Goal: Task Accomplishment & Management: Manage account settings

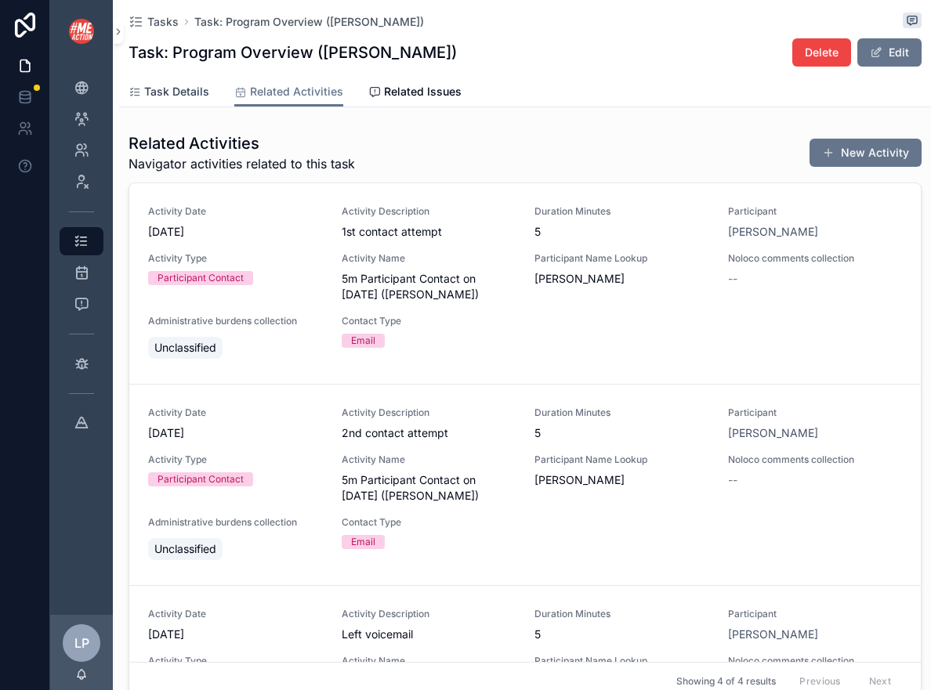
click at [199, 92] on span "Task Details" at bounding box center [176, 92] width 65 height 16
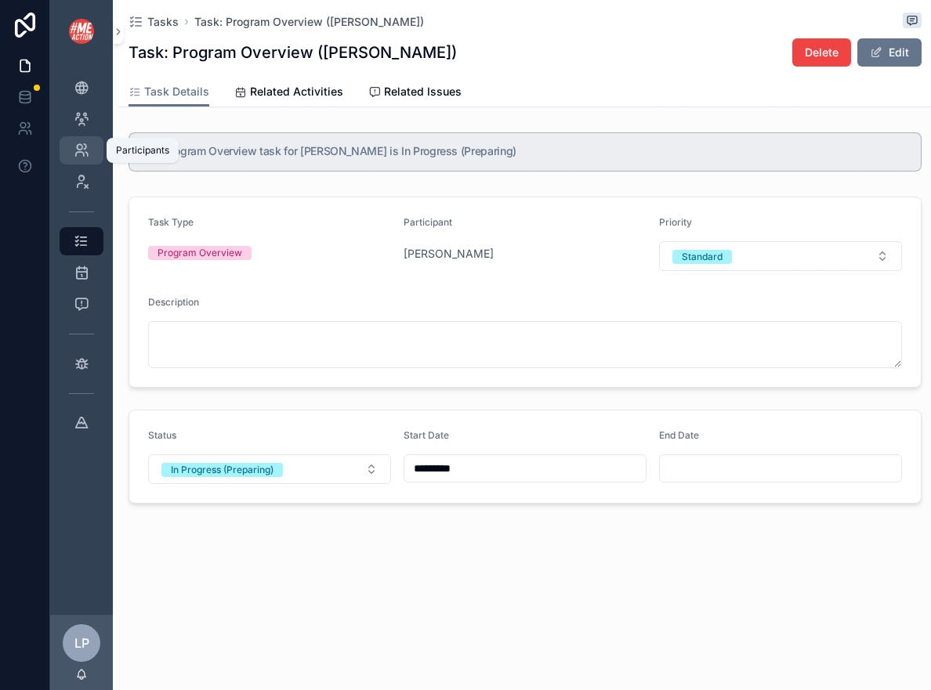
click at [81, 155] on icon "scrollable content" at bounding box center [82, 151] width 16 height 16
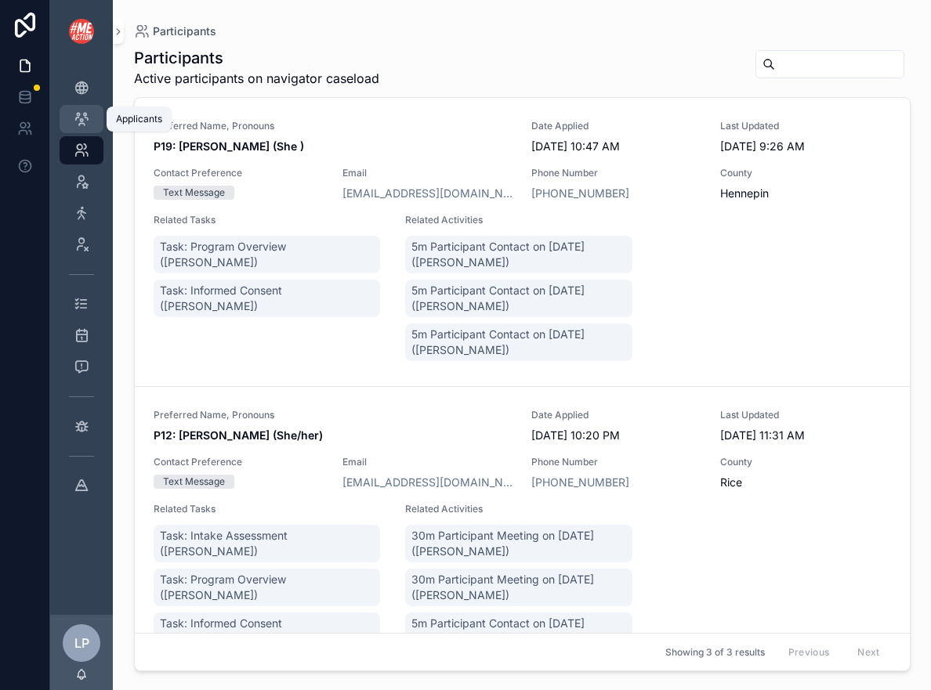
click at [86, 130] on div "Applicants 8" at bounding box center [81, 119] width 25 height 25
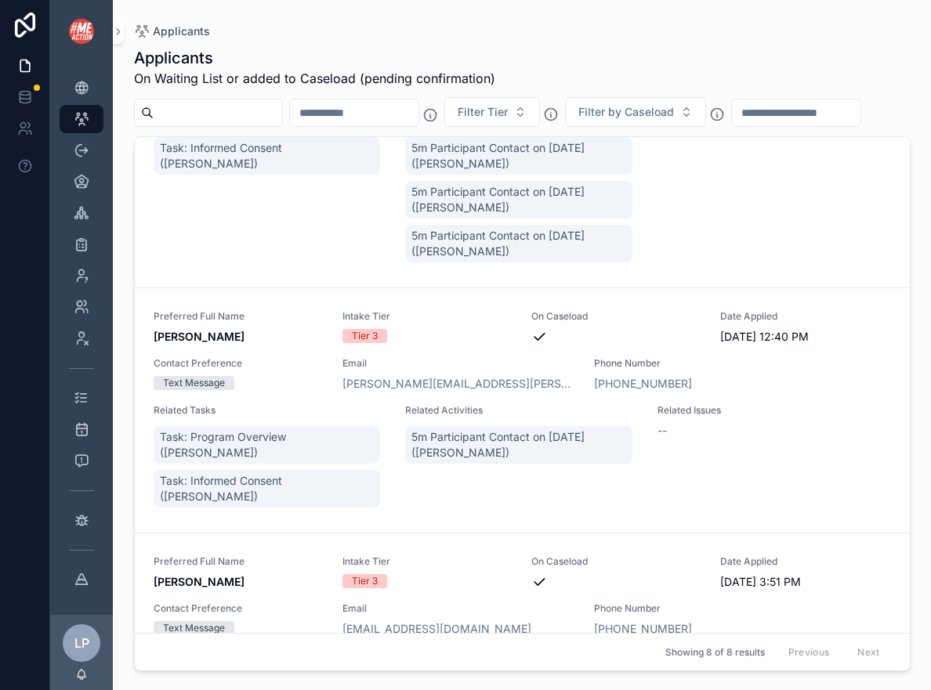
scroll to position [360, 0]
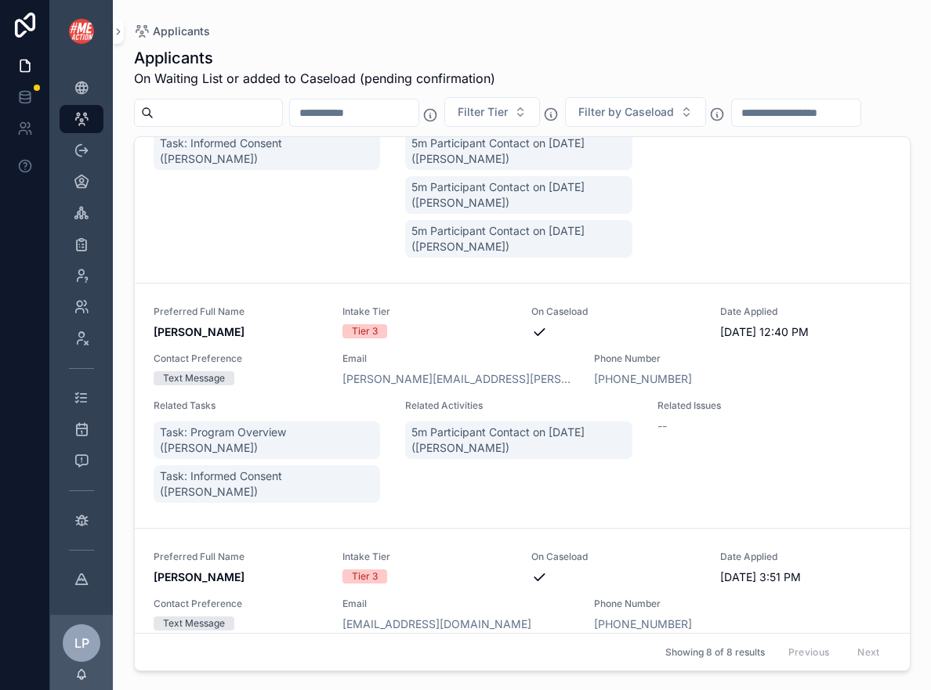
click at [294, 254] on div "Related Tasks Task: Program Overview (Krisi Lillie) Task: Informed Consent (Kri…" at bounding box center [270, 164] width 233 height 194
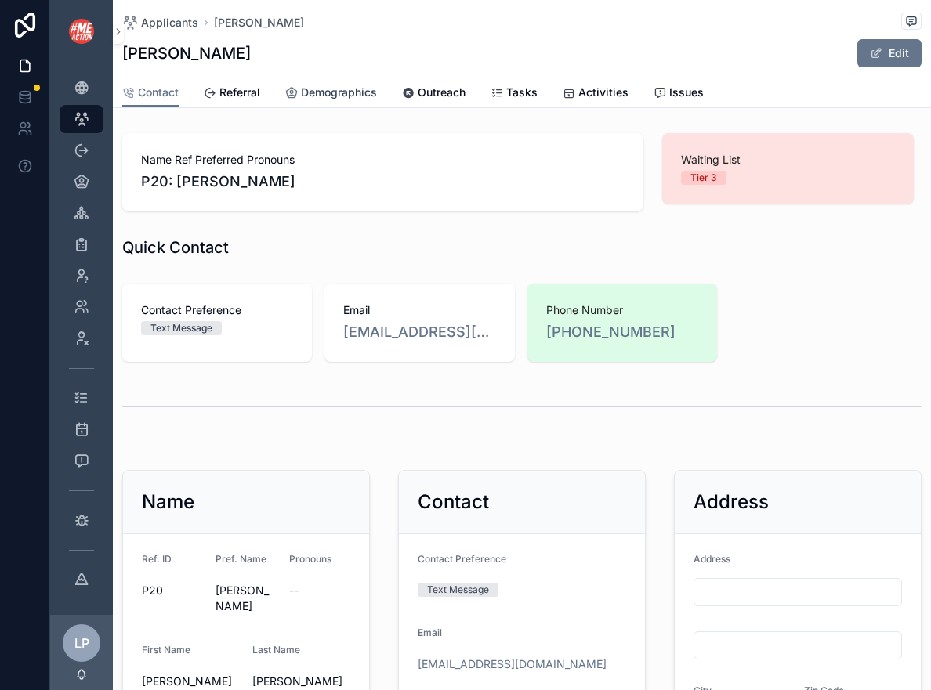
click at [343, 89] on span "Demographics" at bounding box center [339, 93] width 76 height 16
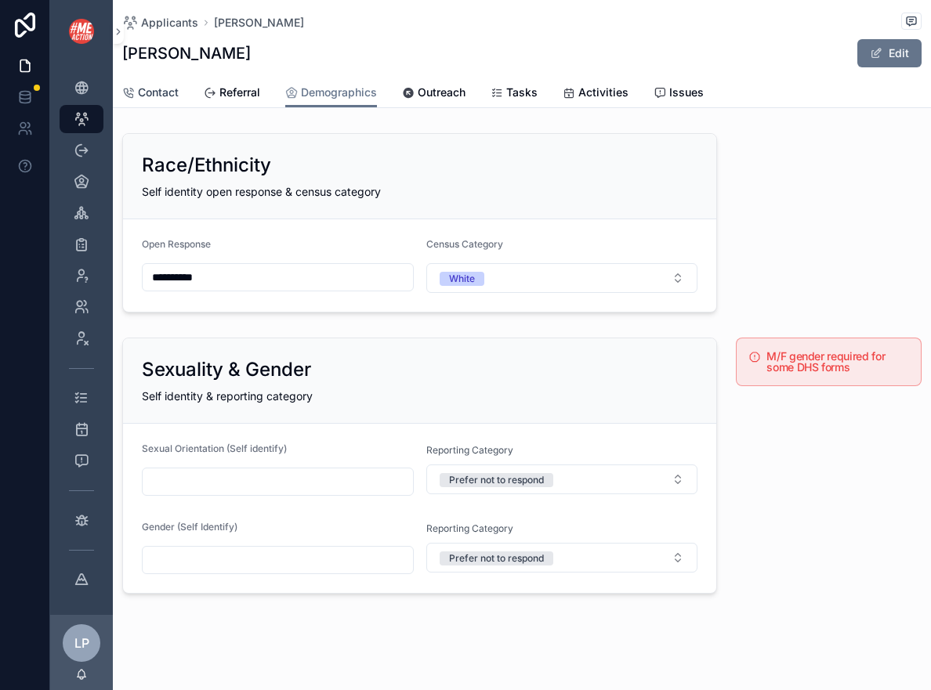
click at [167, 99] on span "Contact" at bounding box center [158, 93] width 41 height 16
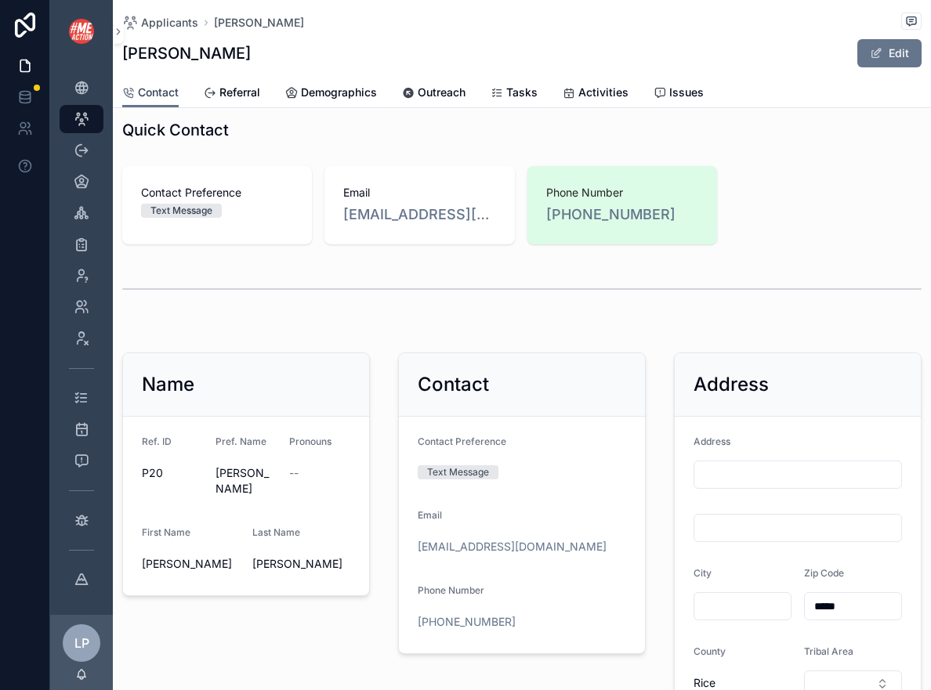
scroll to position [103, 0]
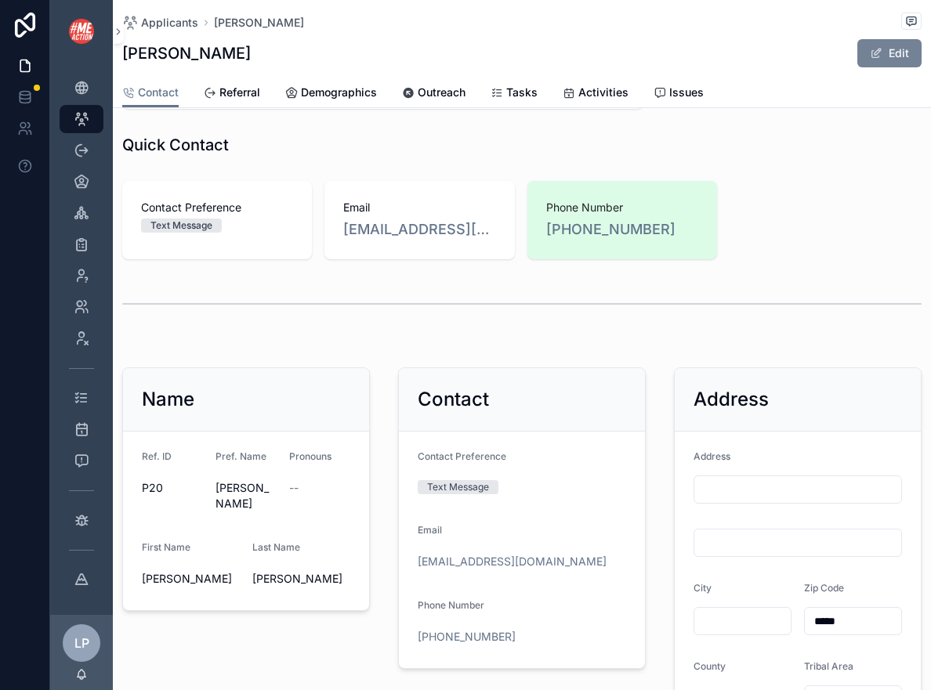
click at [885, 51] on button "Edit" at bounding box center [889, 53] width 64 height 28
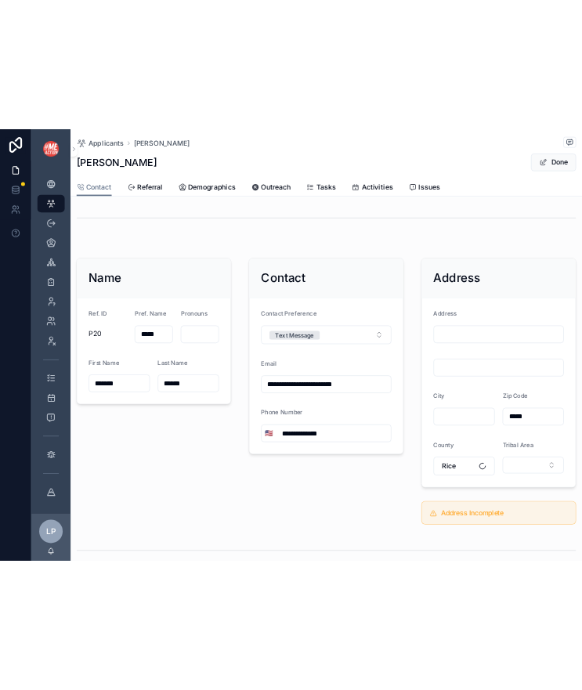
scroll to position [281, 0]
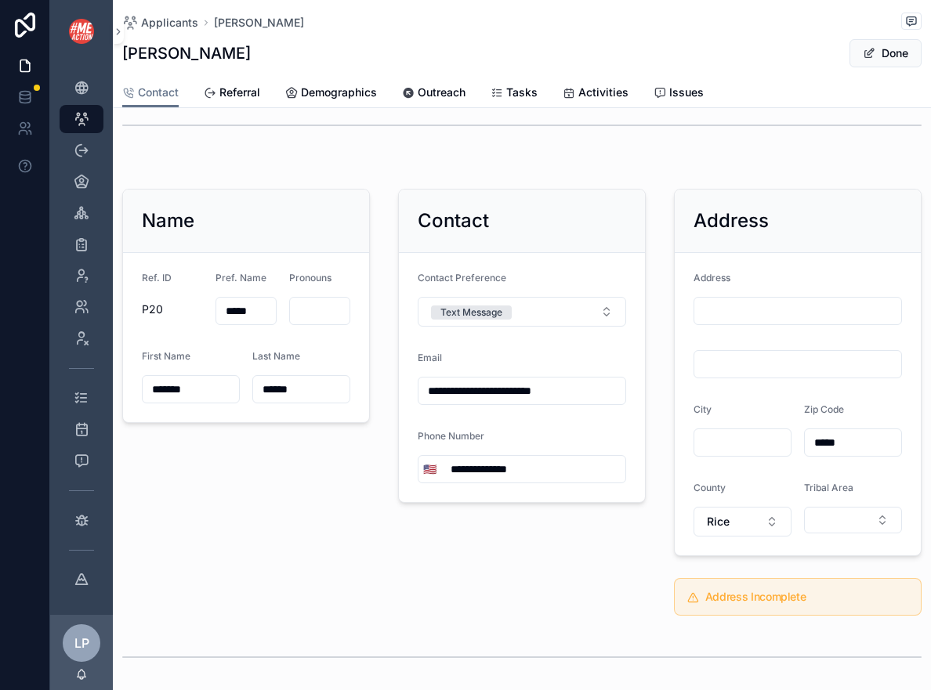
click at [482, 392] on input "**********" at bounding box center [521, 391] width 207 height 22
type input "**********"
click at [598, 349] on form "**********" at bounding box center [522, 377] width 246 height 249
click at [890, 68] on div "Done" at bounding box center [863, 53] width 118 height 30
click at [891, 59] on button "Done" at bounding box center [885, 53] width 72 height 28
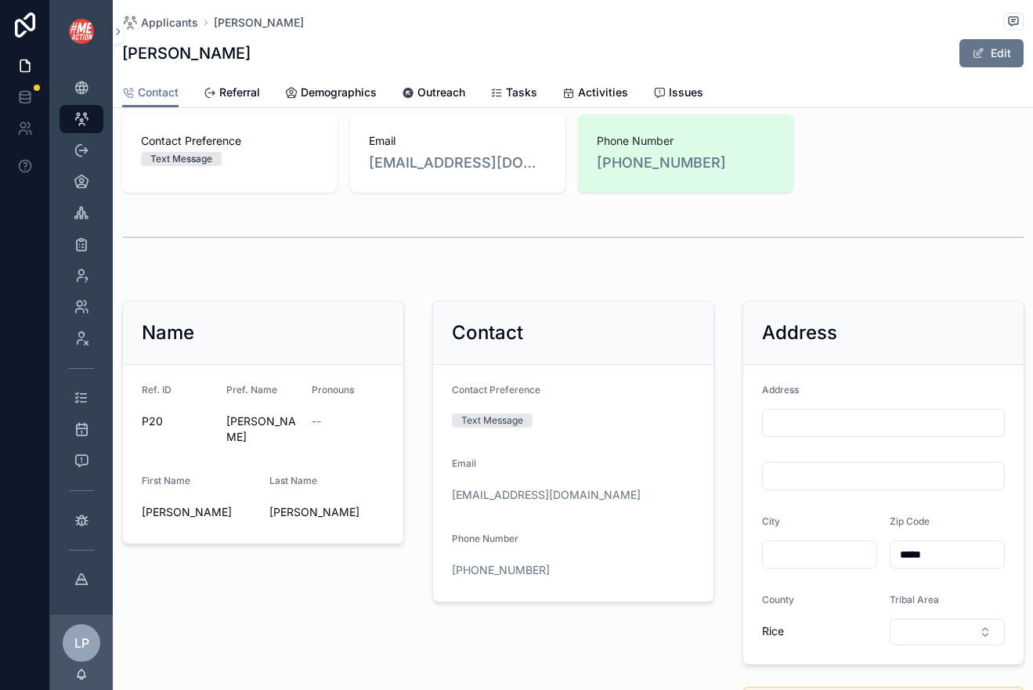
scroll to position [396, 0]
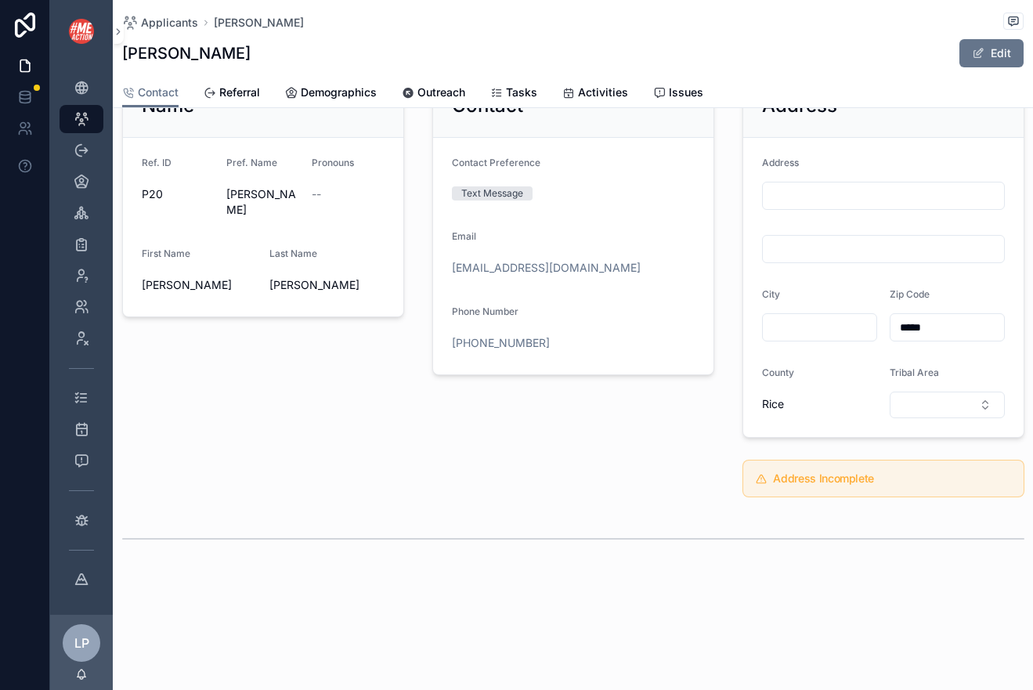
click at [926, 387] on div "Tribal Area" at bounding box center [947, 393] width 115 height 52
click at [928, 413] on button "Select Button" at bounding box center [947, 405] width 115 height 27
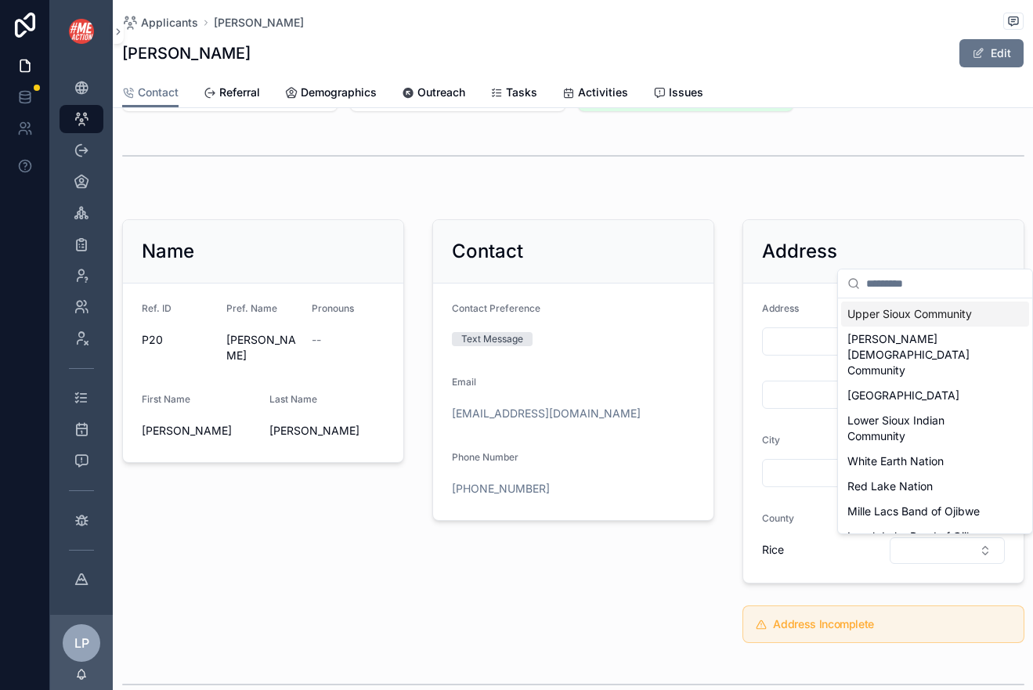
scroll to position [243, 0]
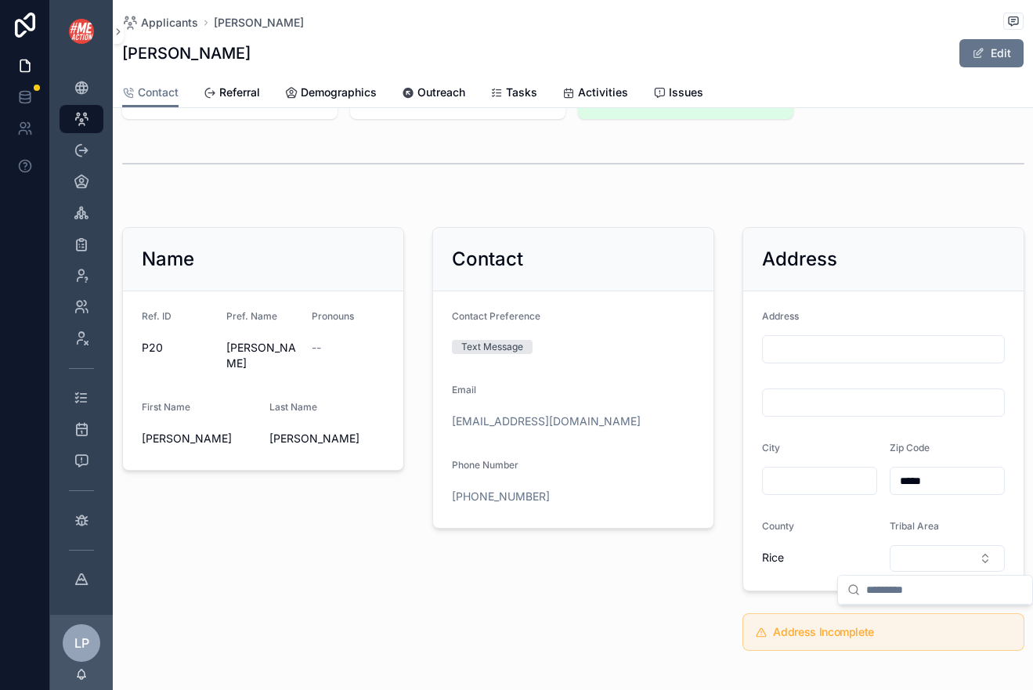
click at [513, 205] on div "scrollable content" at bounding box center [573, 205] width 921 height 13
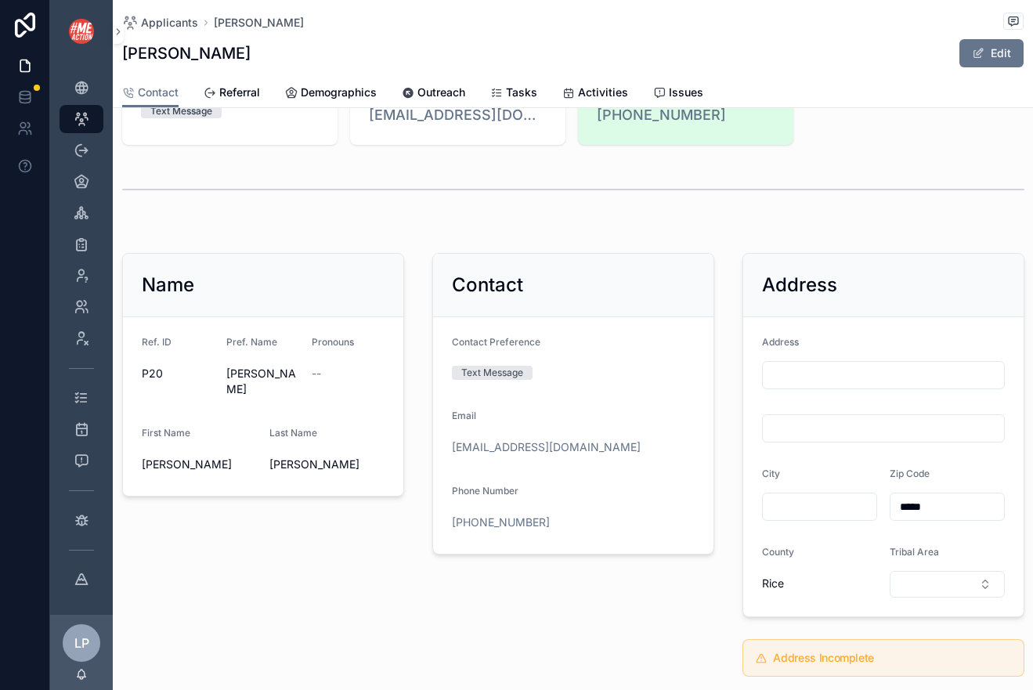
scroll to position [221, 0]
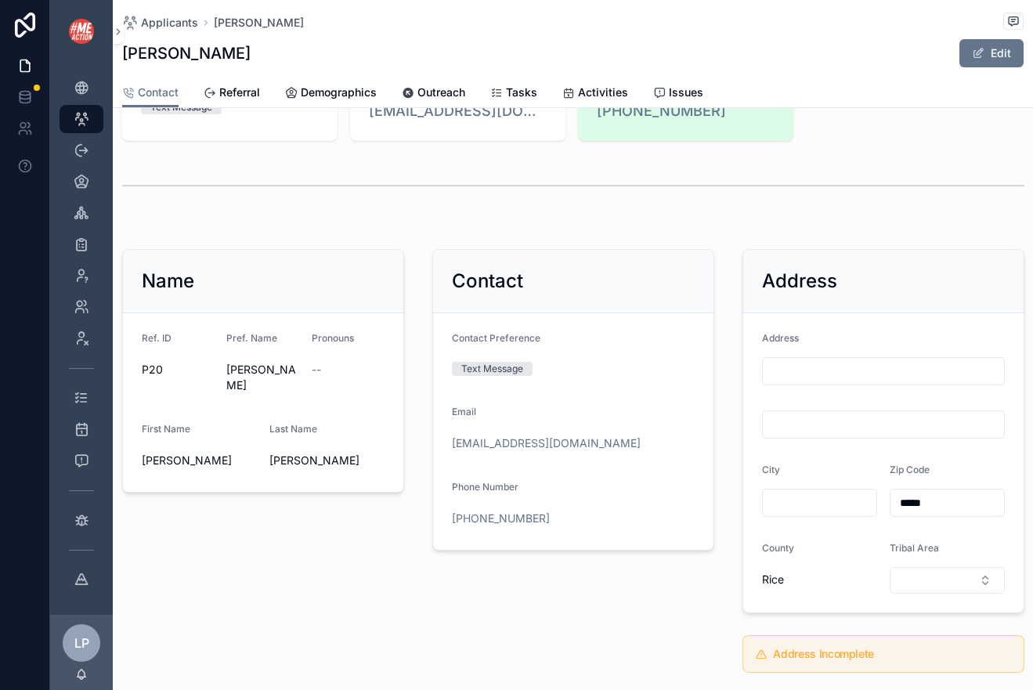
click at [796, 373] on input "scrollable content" at bounding box center [883, 371] width 241 height 22
type input "**********"
click at [835, 344] on div "Address" at bounding box center [883, 341] width 243 height 19
click at [812, 454] on form "**********" at bounding box center [883, 462] width 280 height 299
click at [817, 497] on input "scrollable content" at bounding box center [820, 503] width 114 height 22
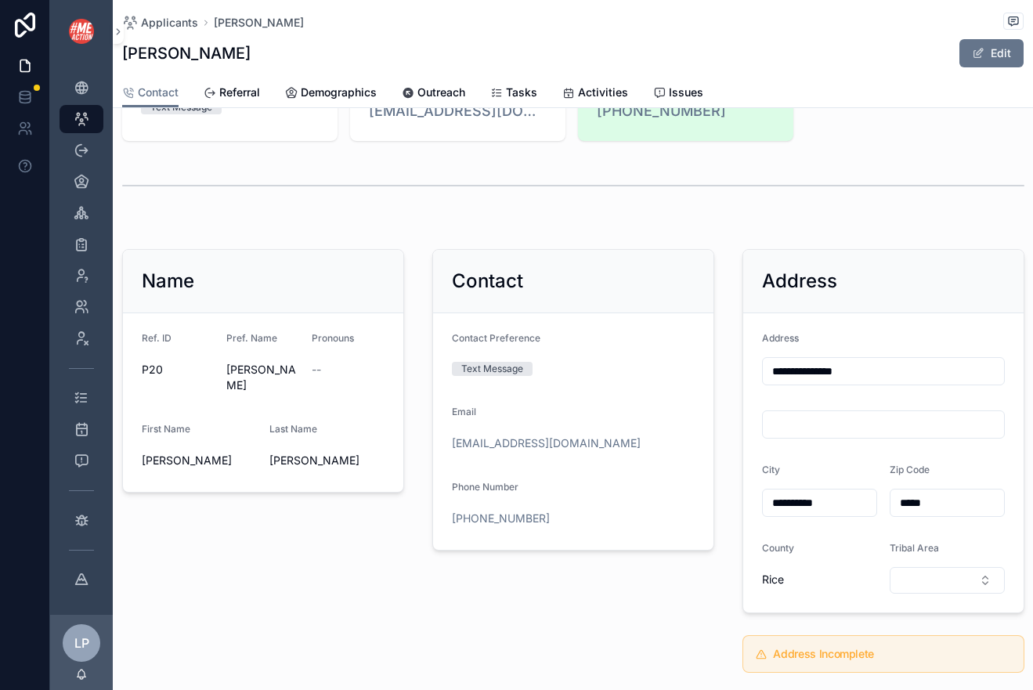
type input "**********"
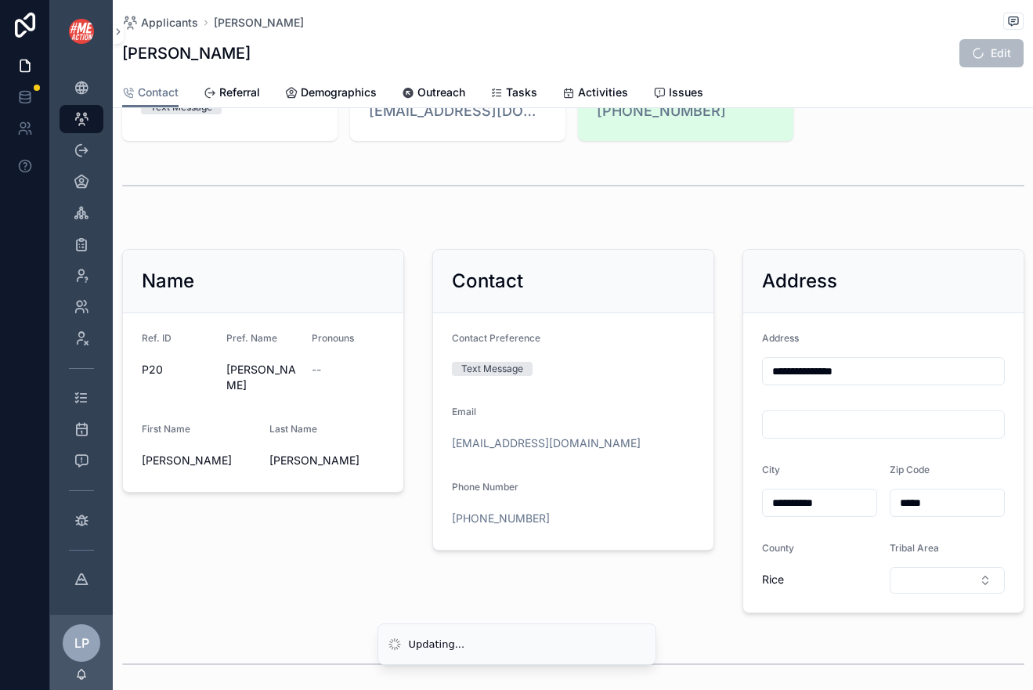
click at [848, 462] on form "**********" at bounding box center [883, 462] width 280 height 299
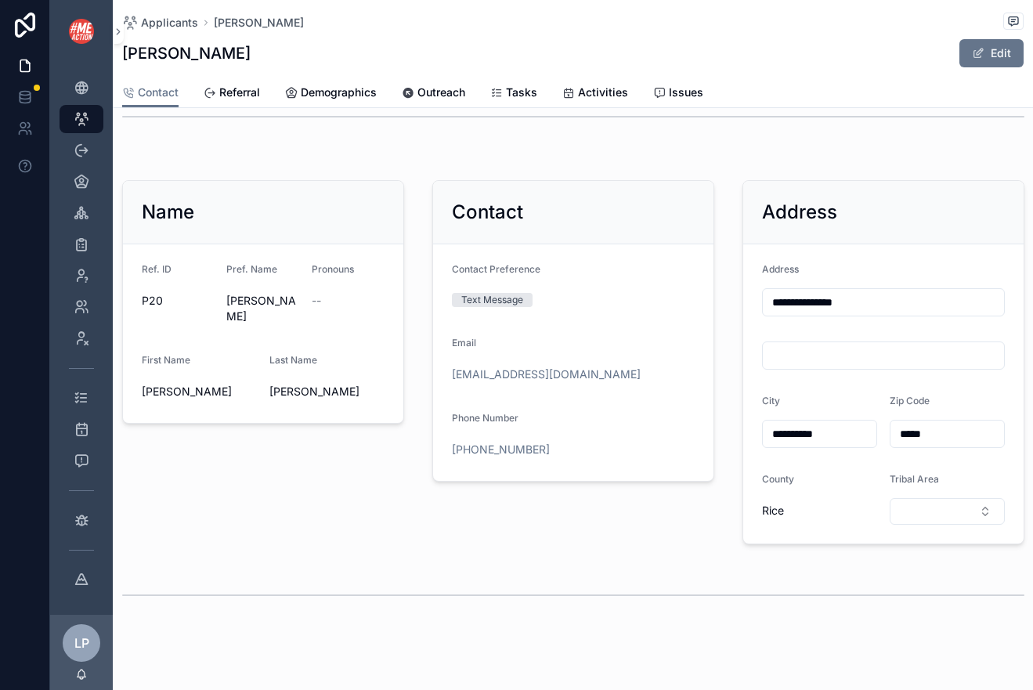
scroll to position [294, 0]
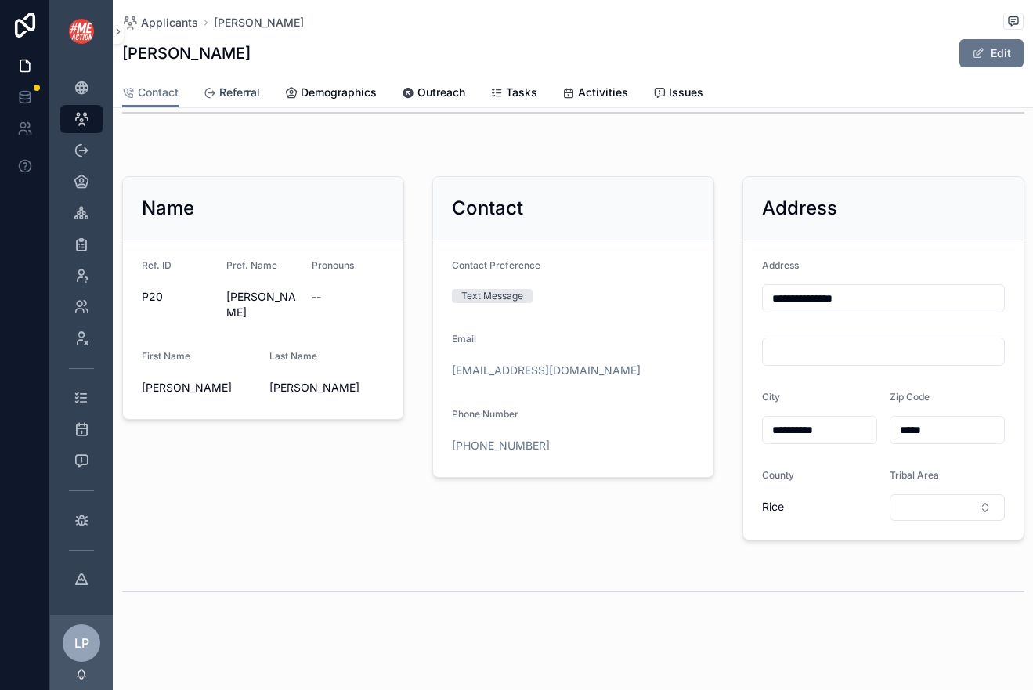
click at [256, 88] on span "Referral" at bounding box center [239, 93] width 41 height 16
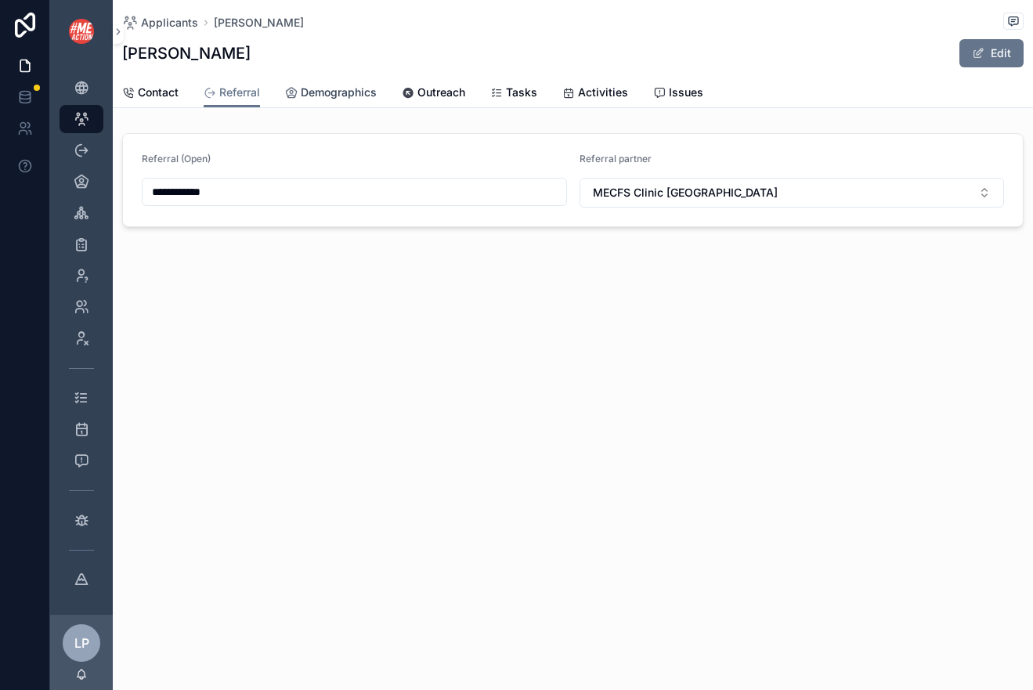
click at [324, 91] on span "Demographics" at bounding box center [339, 93] width 76 height 16
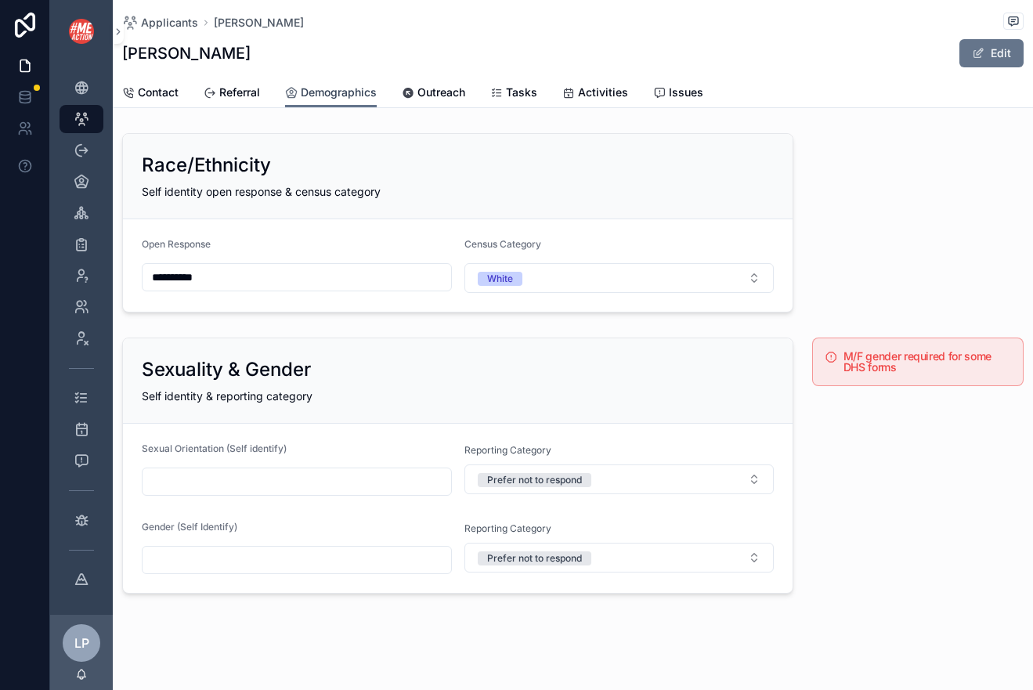
scroll to position [10, 0]
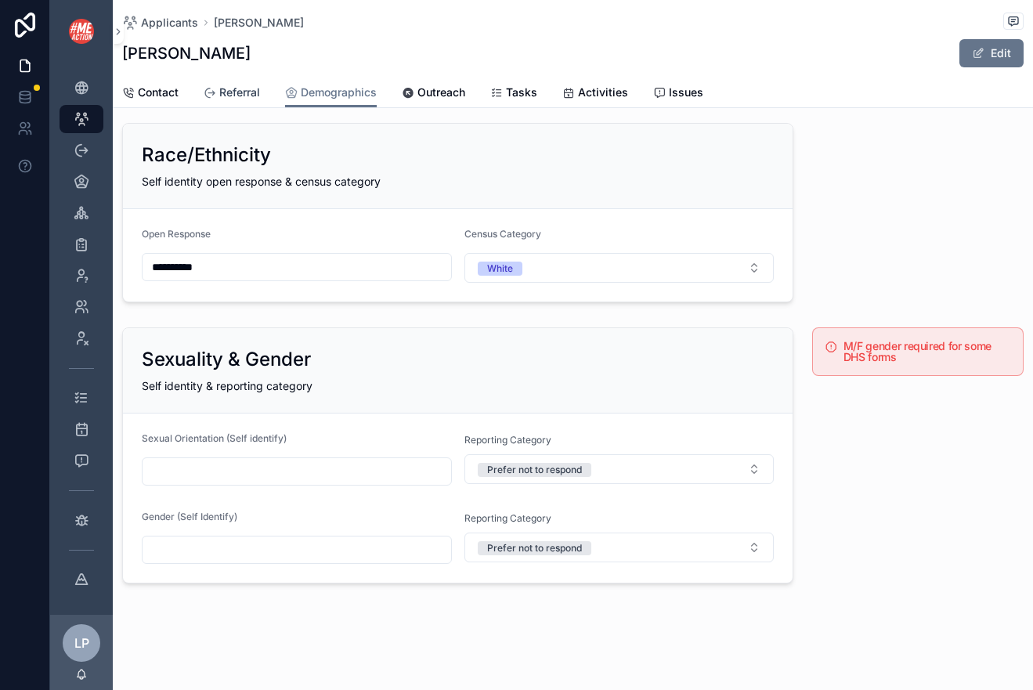
click at [233, 100] on link "Referral" at bounding box center [232, 93] width 56 height 31
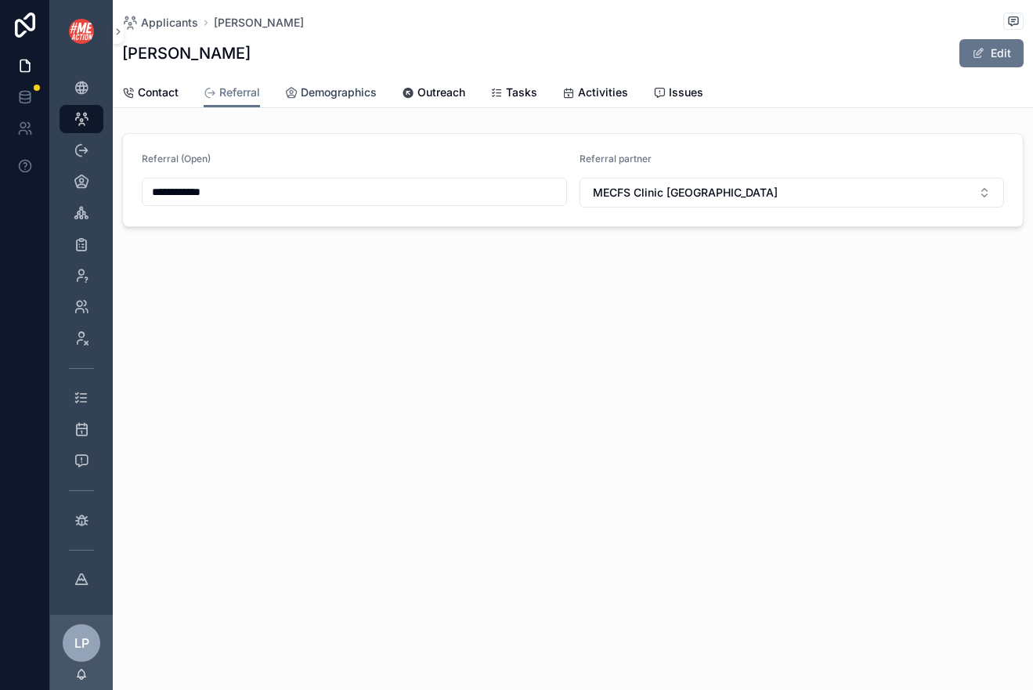
click at [349, 82] on link "Demographics" at bounding box center [331, 93] width 92 height 31
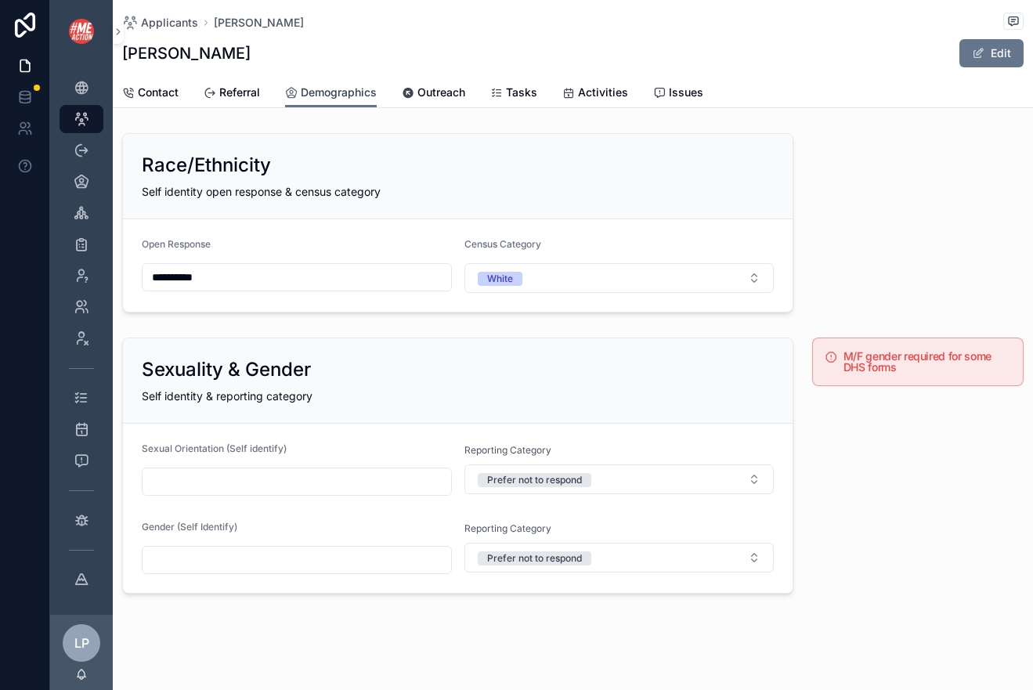
scroll to position [10, 0]
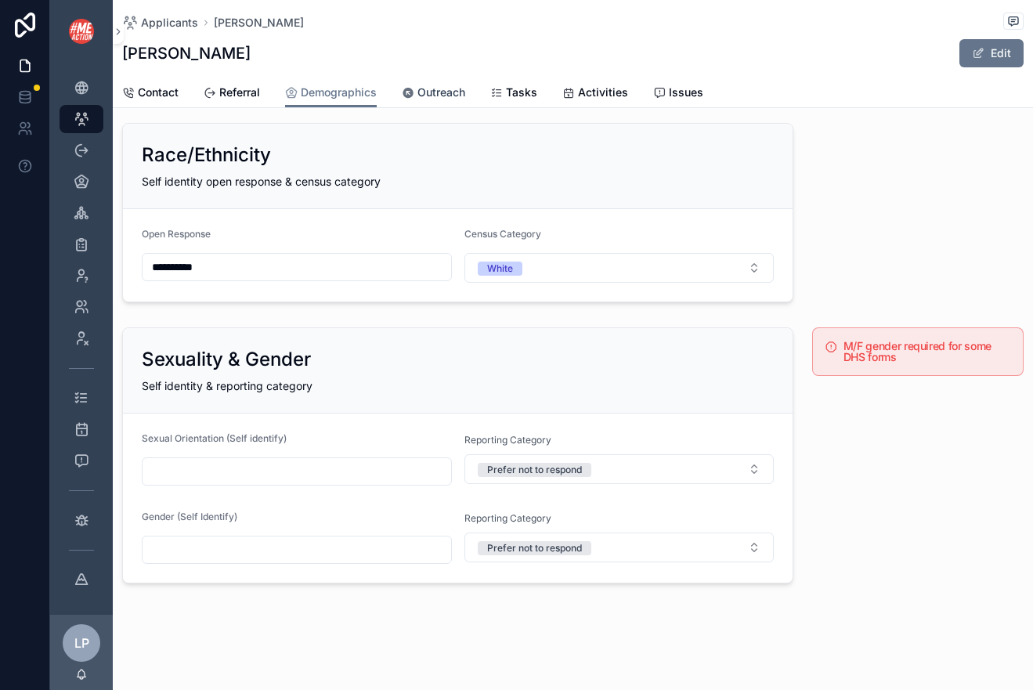
click at [447, 92] on span "Outreach" at bounding box center [442, 93] width 48 height 16
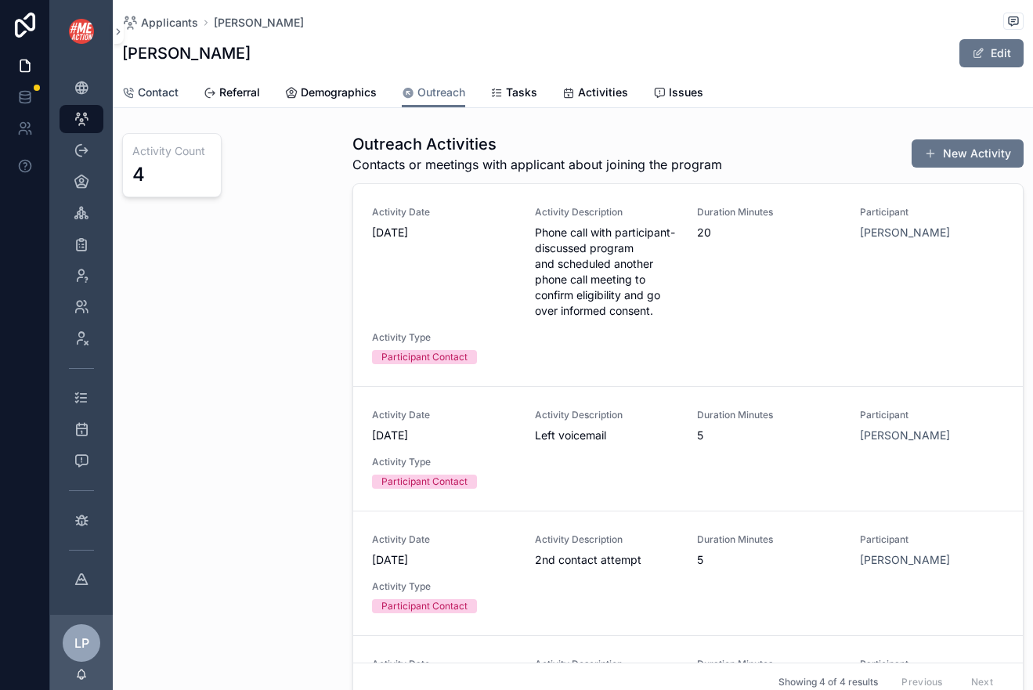
click at [172, 81] on link "Contact" at bounding box center [150, 93] width 56 height 31
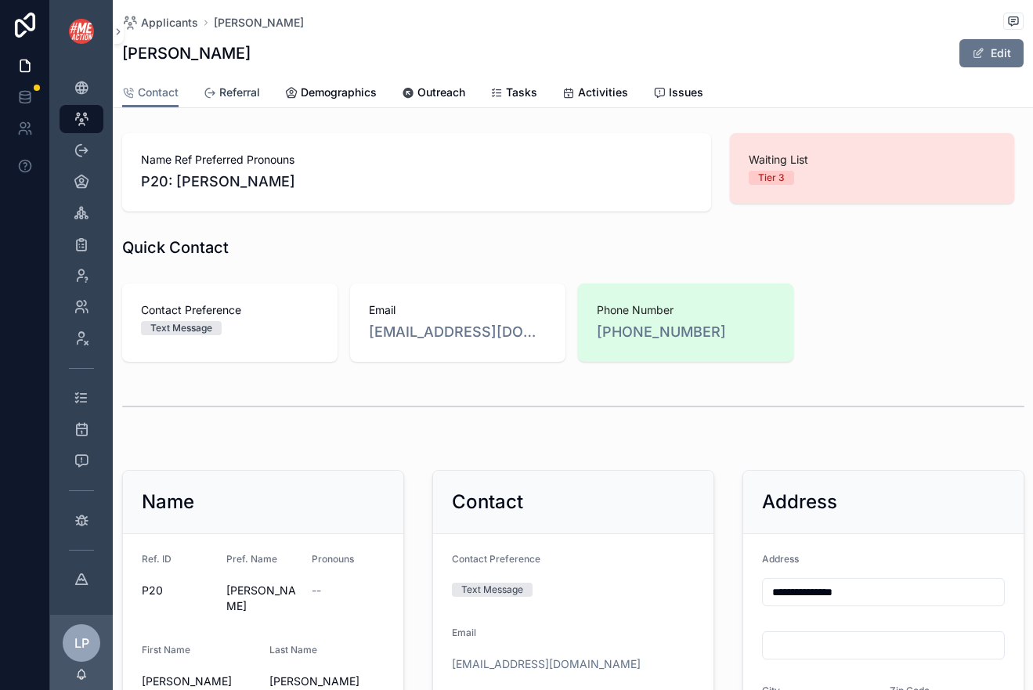
click at [239, 87] on span "Referral" at bounding box center [239, 93] width 41 height 16
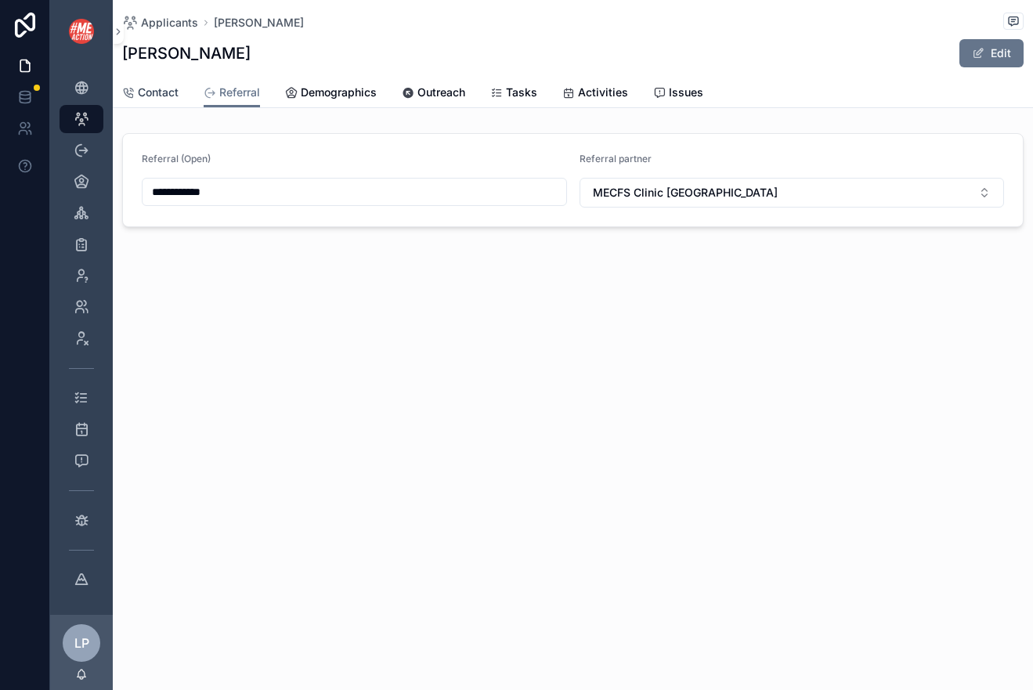
click at [167, 89] on span "Contact" at bounding box center [158, 93] width 41 height 16
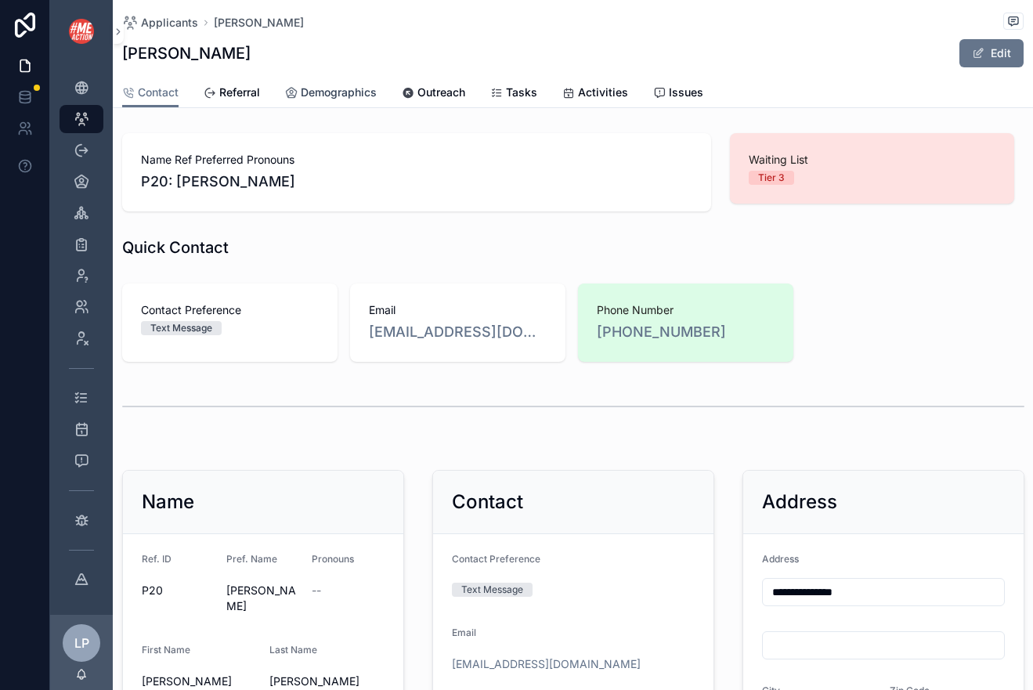
click at [318, 95] on span "Demographics" at bounding box center [339, 93] width 76 height 16
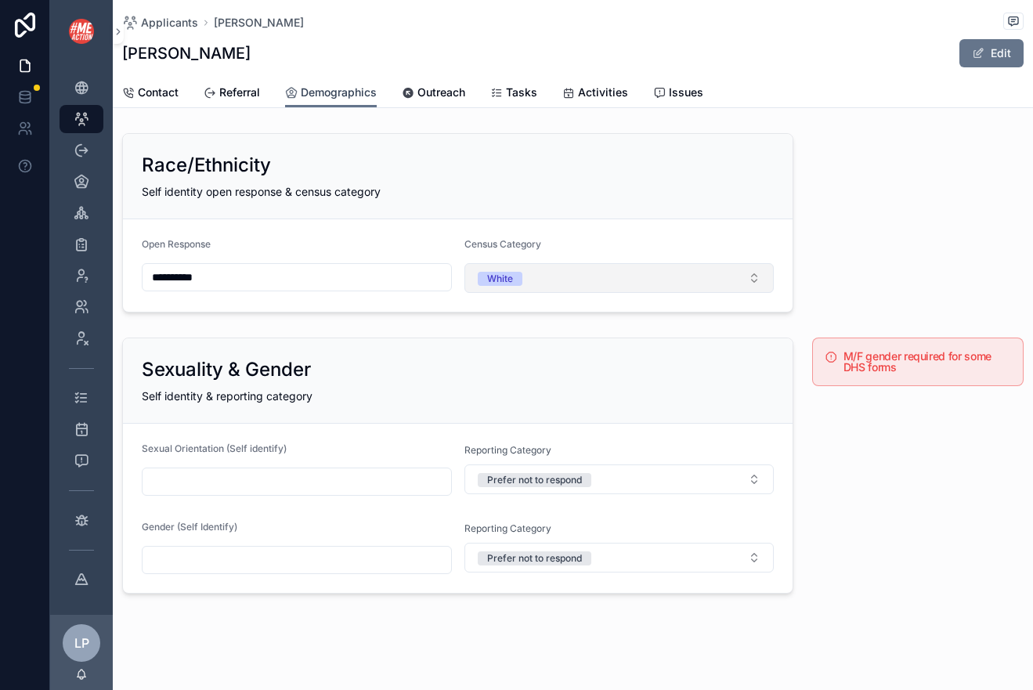
scroll to position [10, 0]
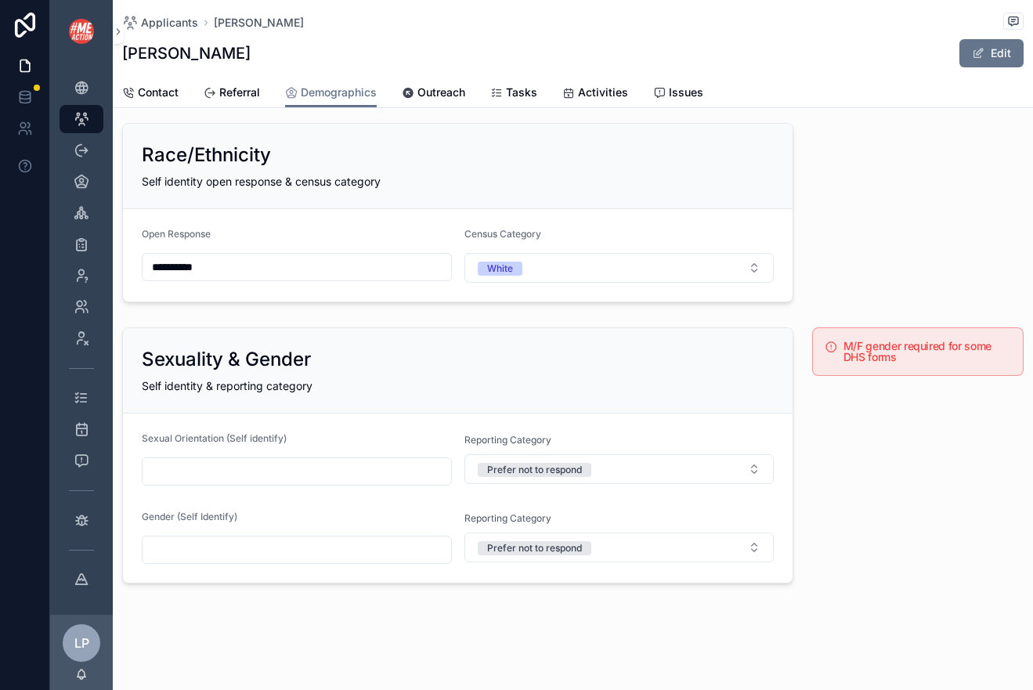
click at [393, 480] on input "scrollable content" at bounding box center [297, 472] width 309 height 22
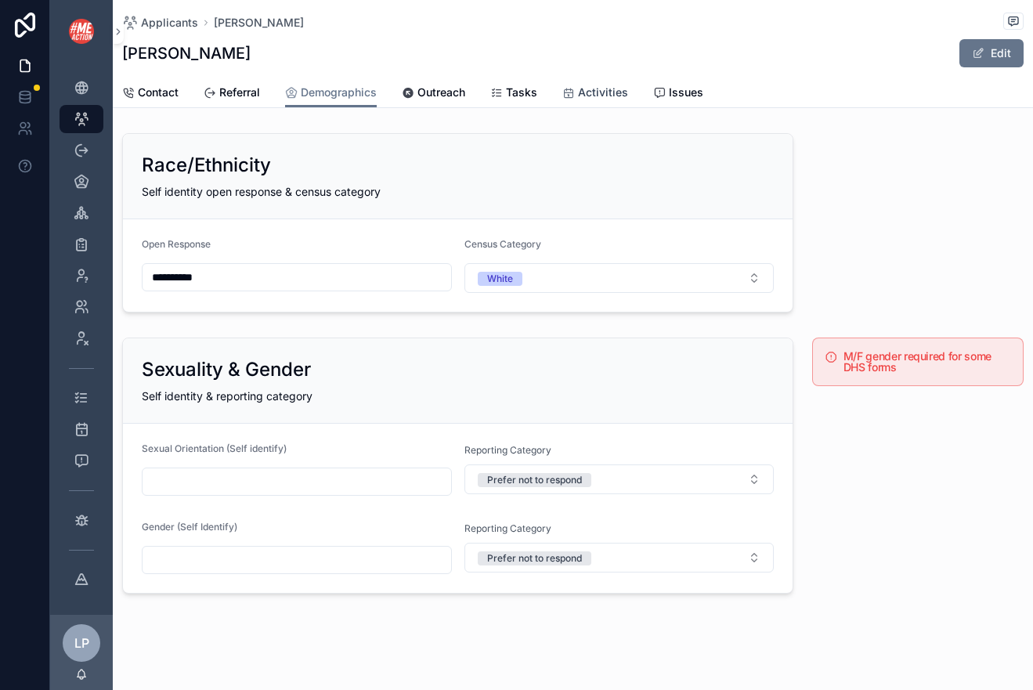
click at [608, 92] on span "Activities" at bounding box center [603, 93] width 50 height 16
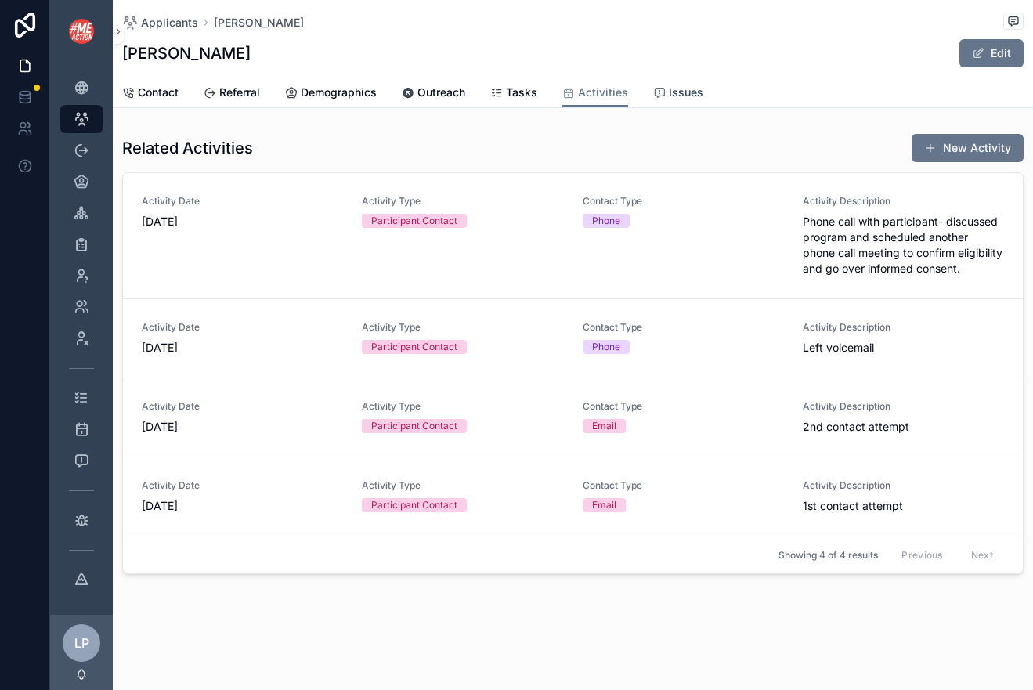
click at [688, 91] on span "Issues" at bounding box center [686, 93] width 34 height 16
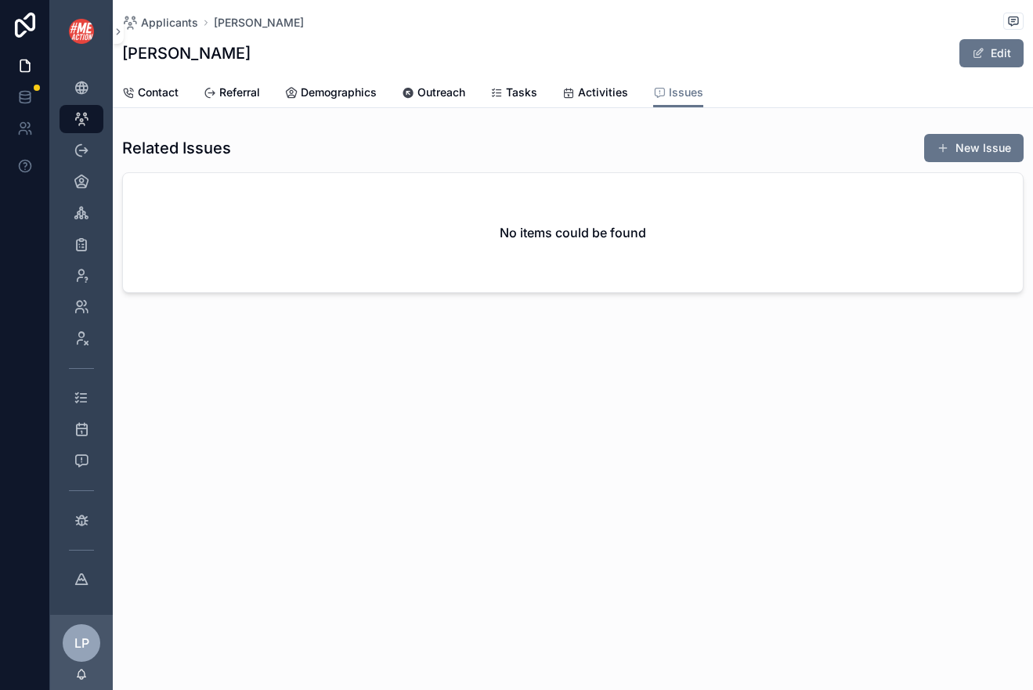
click at [189, 112] on div "Applicants Krisi Lillie Krisi Lillie Edit Issues Contact Referral Demographics …" at bounding box center [573, 200] width 920 height 400
click at [153, 94] on span "Contact" at bounding box center [158, 93] width 41 height 16
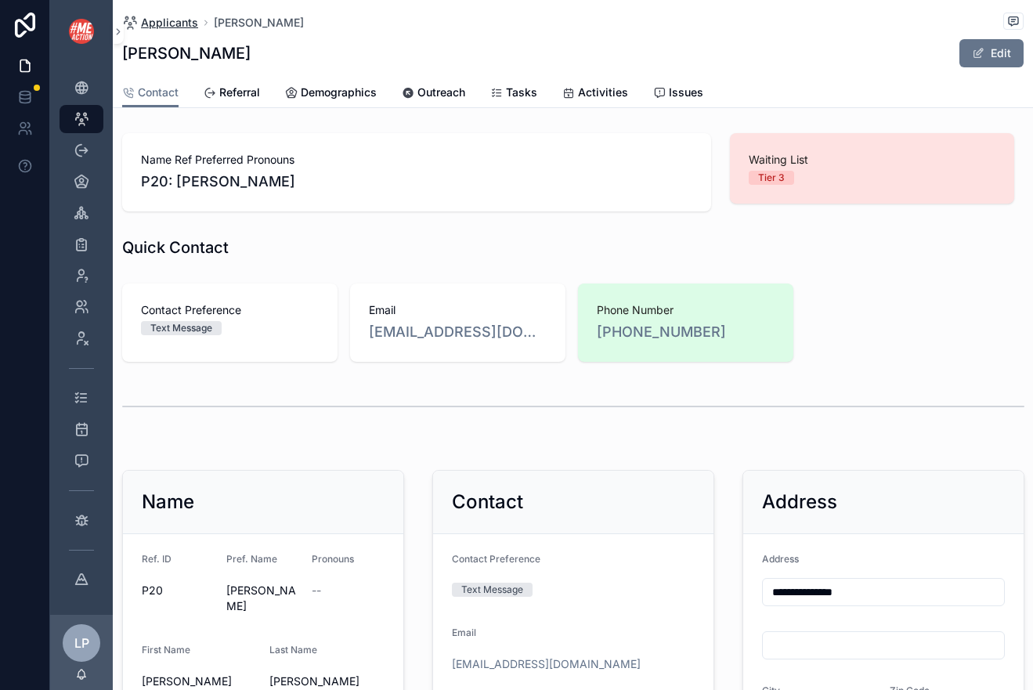
click at [175, 16] on span "Applicants" at bounding box center [169, 23] width 57 height 16
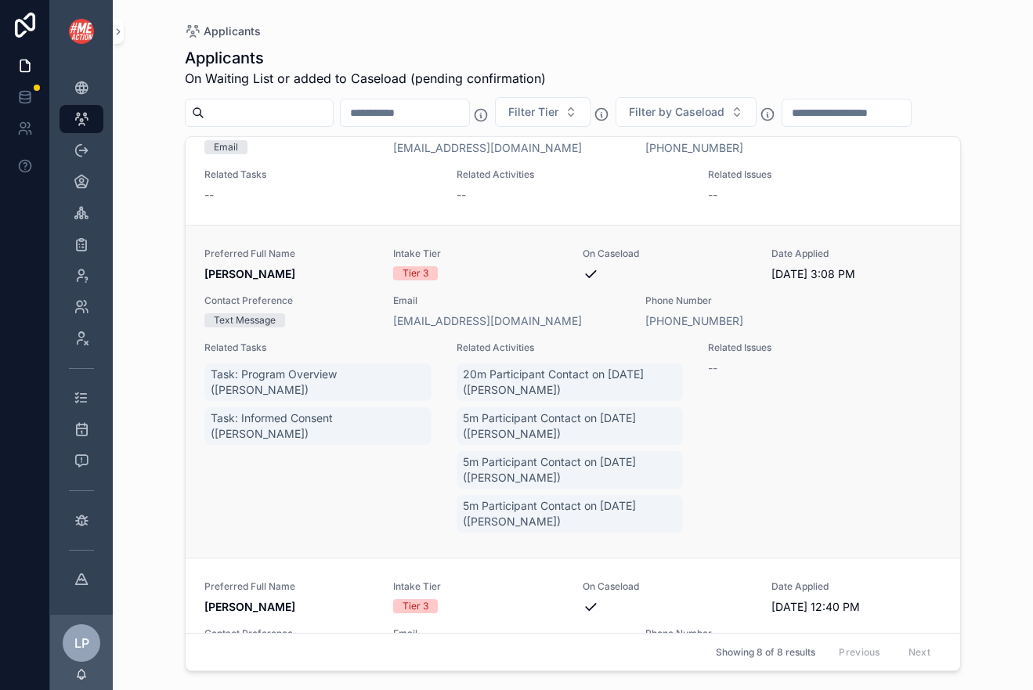
scroll to position [86, 0]
click at [823, 340] on span "Related Issues" at bounding box center [824, 346] width 233 height 13
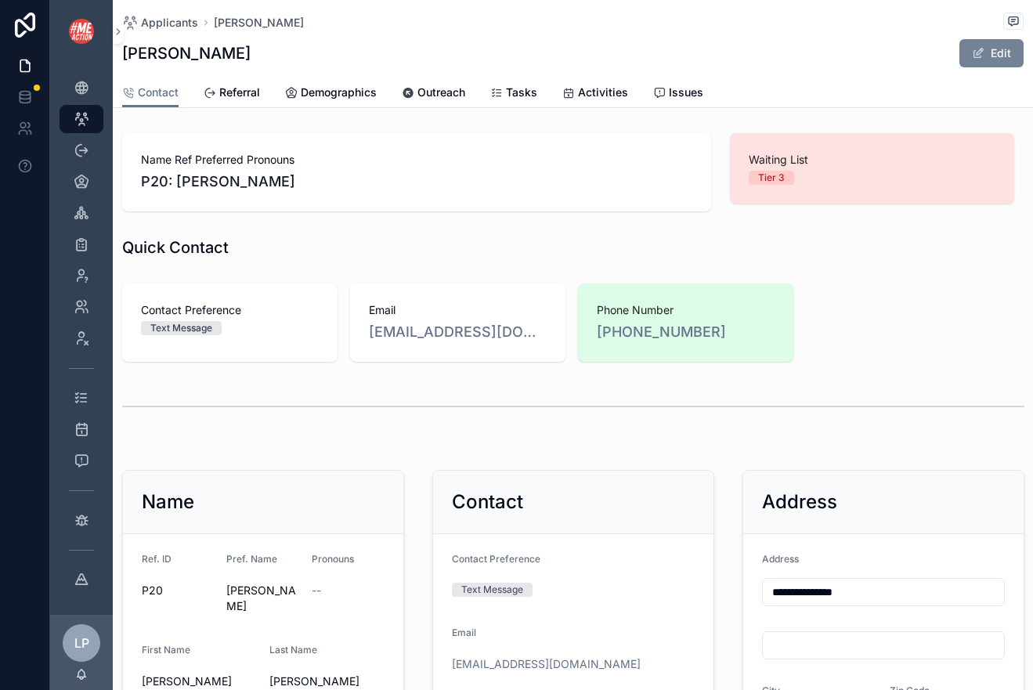
click at [930, 56] on button "Edit" at bounding box center [992, 53] width 64 height 28
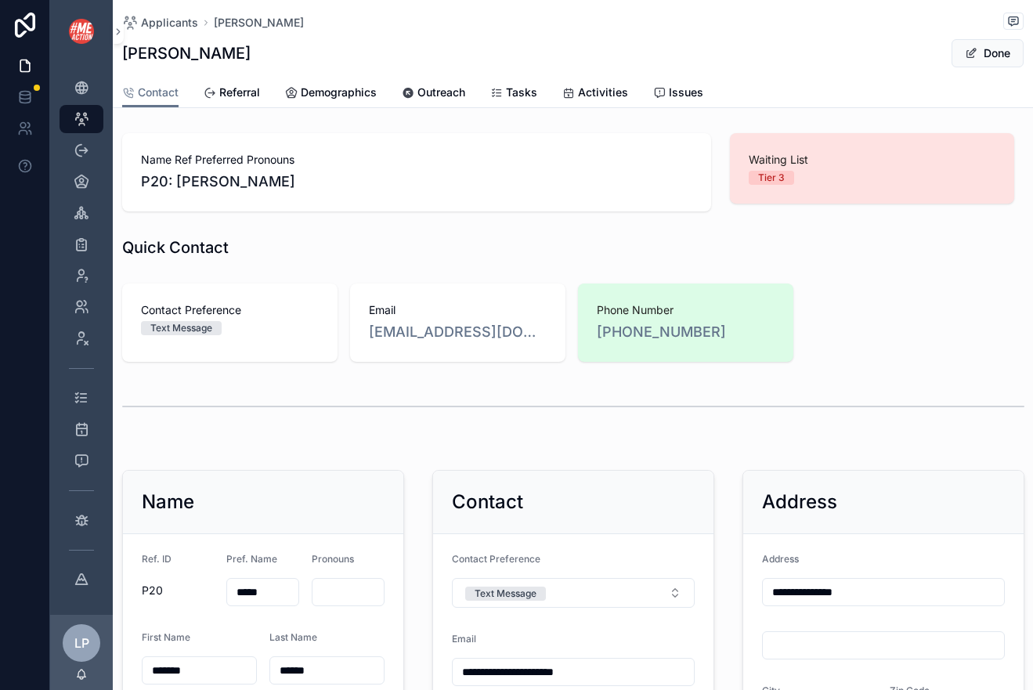
click at [930, 70] on div "Applicants Krisi Lillie Krisi Lillie Done" at bounding box center [573, 39] width 902 height 78
click at [930, 48] on button "Done" at bounding box center [988, 53] width 72 height 28
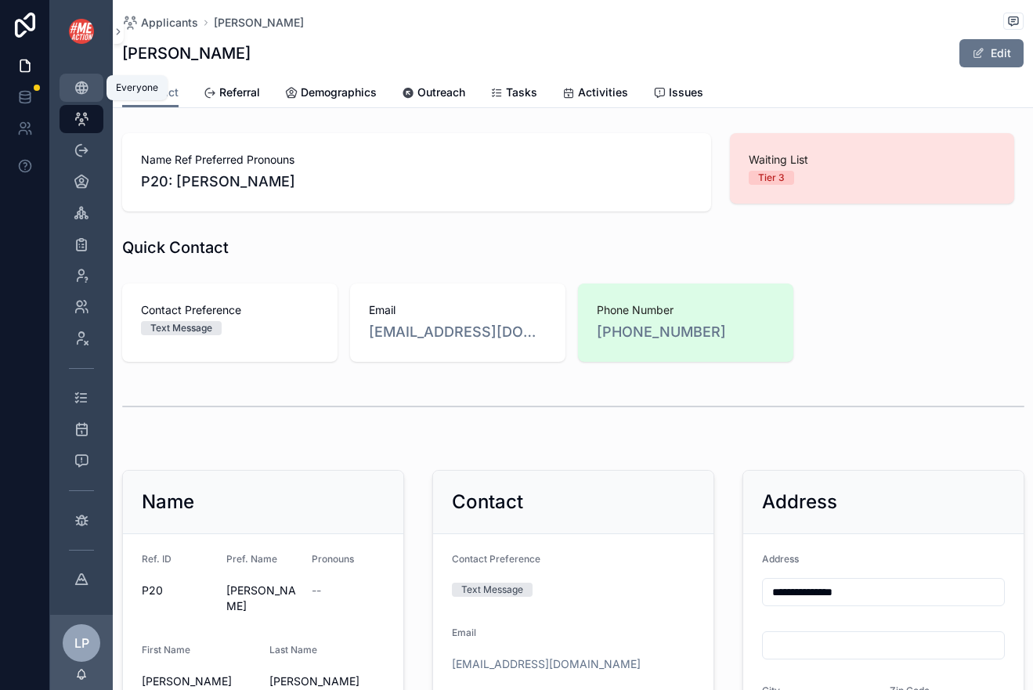
click at [74, 92] on icon "scrollable content" at bounding box center [82, 88] width 16 height 16
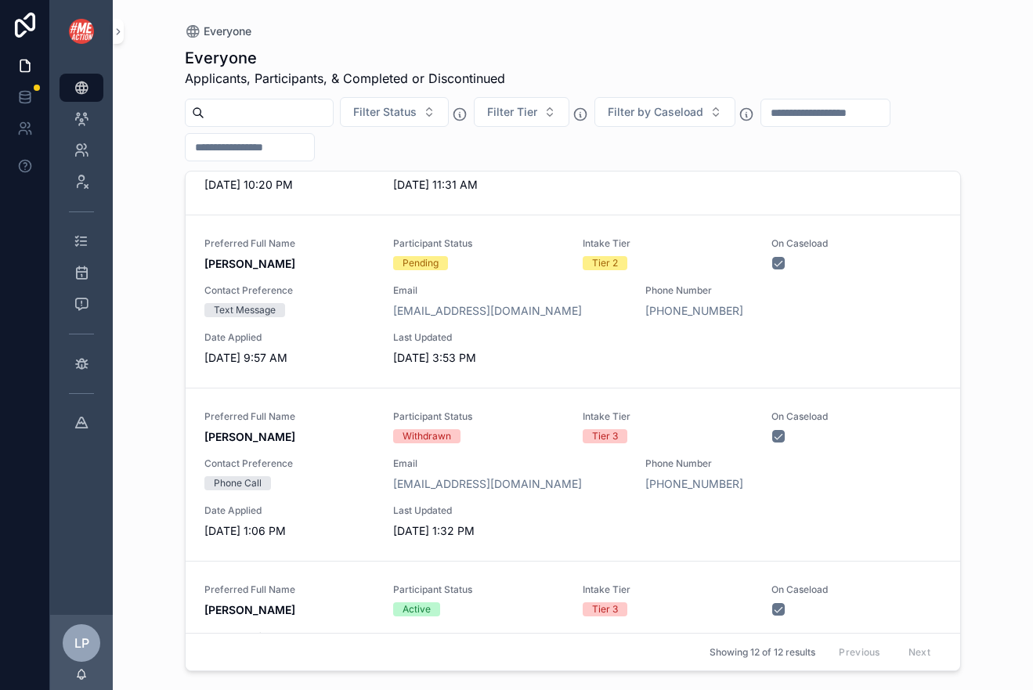
scroll to position [1615, 0]
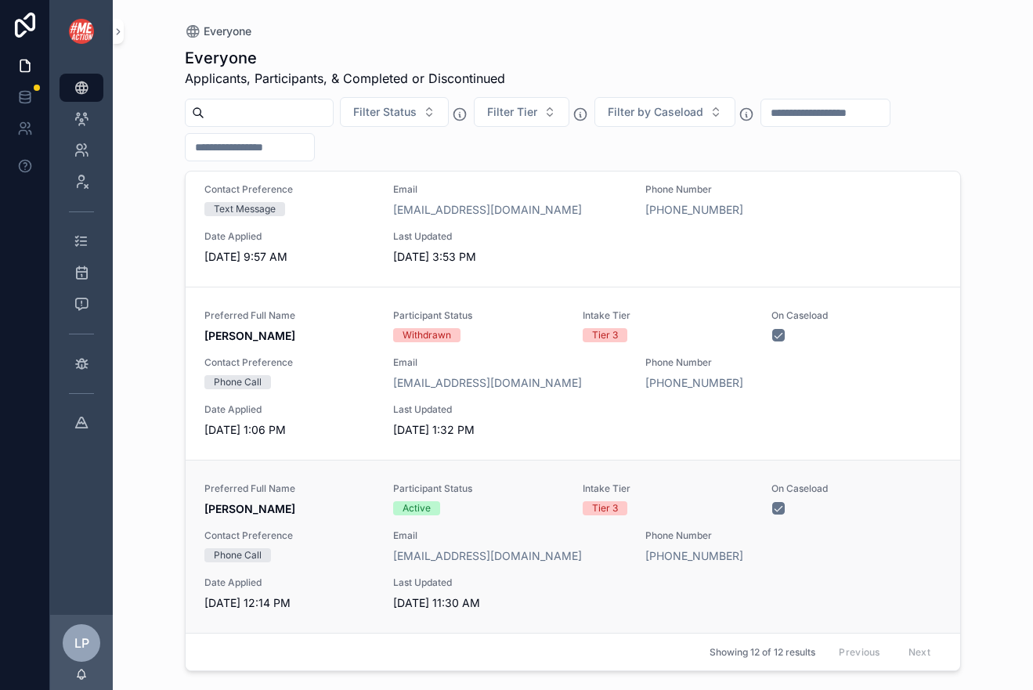
click at [318, 518] on div "Preferred Full Name Karen Knutson Participant Status Active Intake Tier Tier 3 …" at bounding box center [572, 547] width 737 height 128
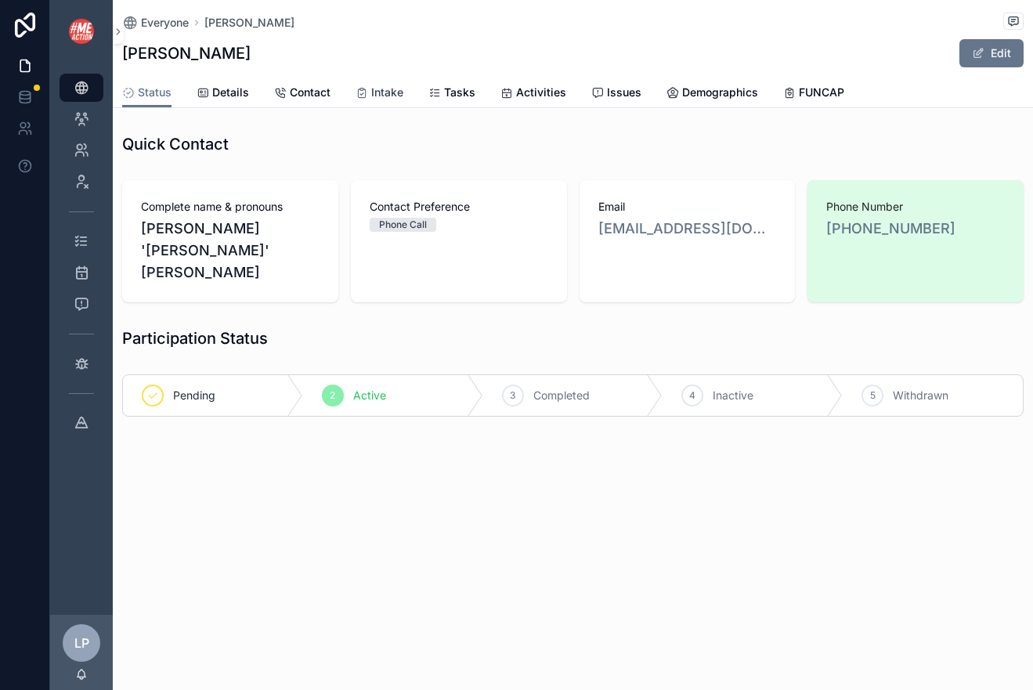
click at [382, 92] on span "Intake" at bounding box center [387, 93] width 32 height 16
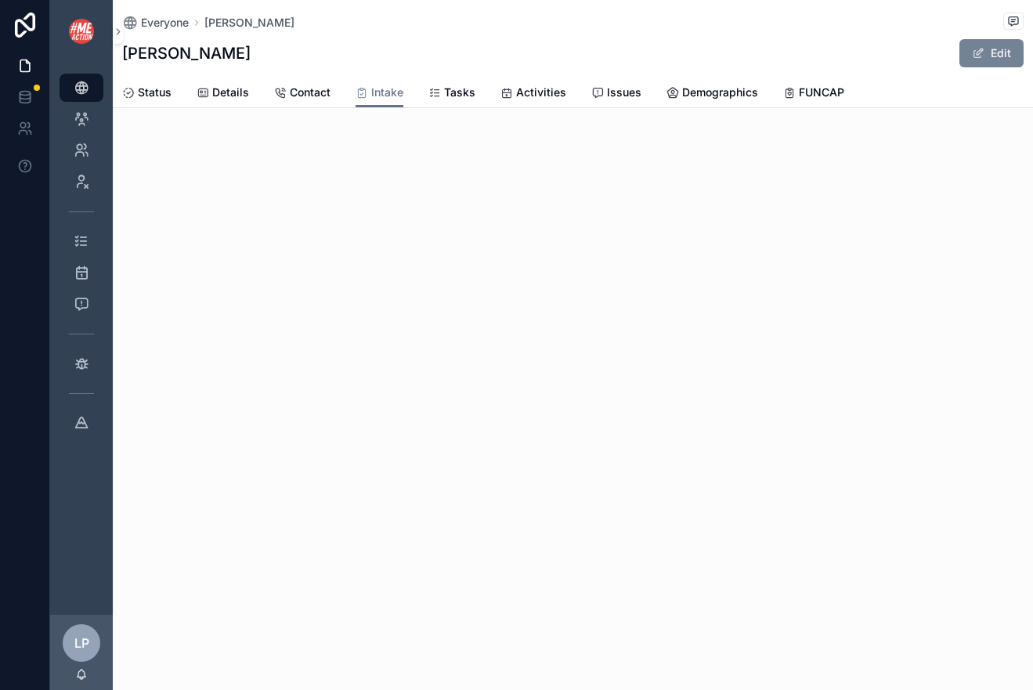
click at [930, 58] on span "scrollable content" at bounding box center [978, 53] width 13 height 13
click at [930, 52] on button "Done" at bounding box center [988, 53] width 72 height 28
click at [81, 259] on link "Activities" at bounding box center [82, 273] width 44 height 28
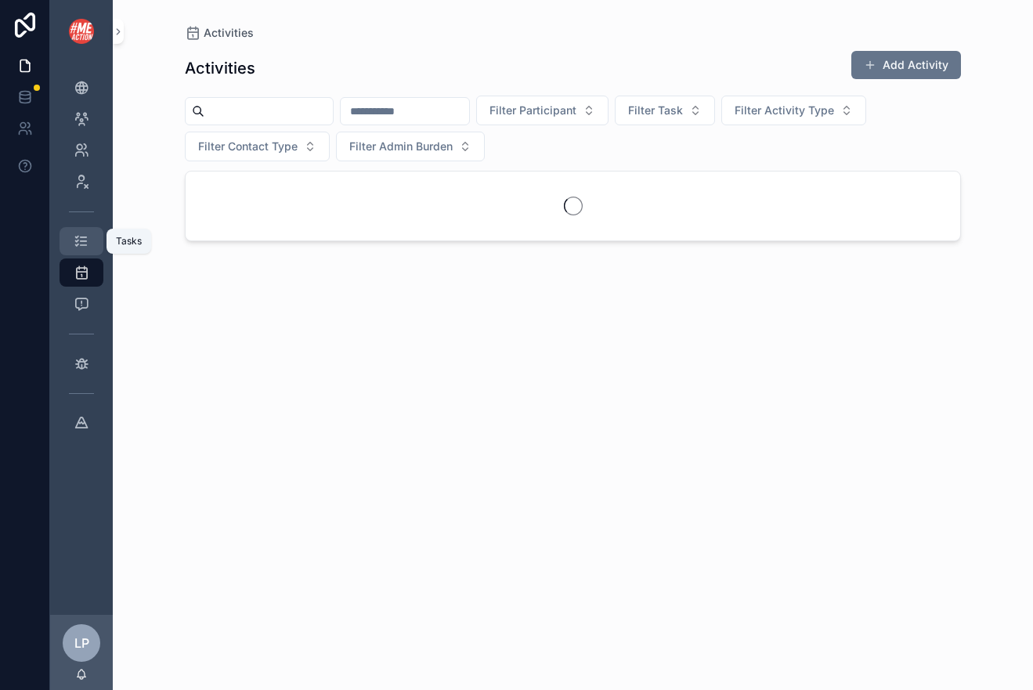
click at [78, 249] on div "Tasks" at bounding box center [81, 241] width 25 height 25
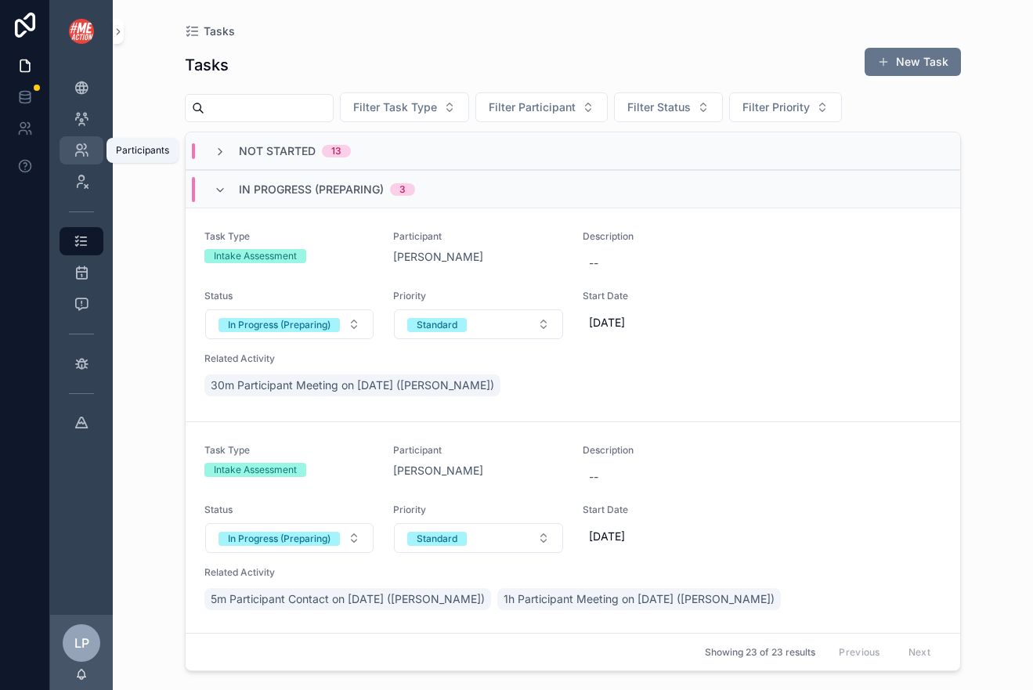
click at [86, 137] on link "Participants 3" at bounding box center [82, 150] width 44 height 28
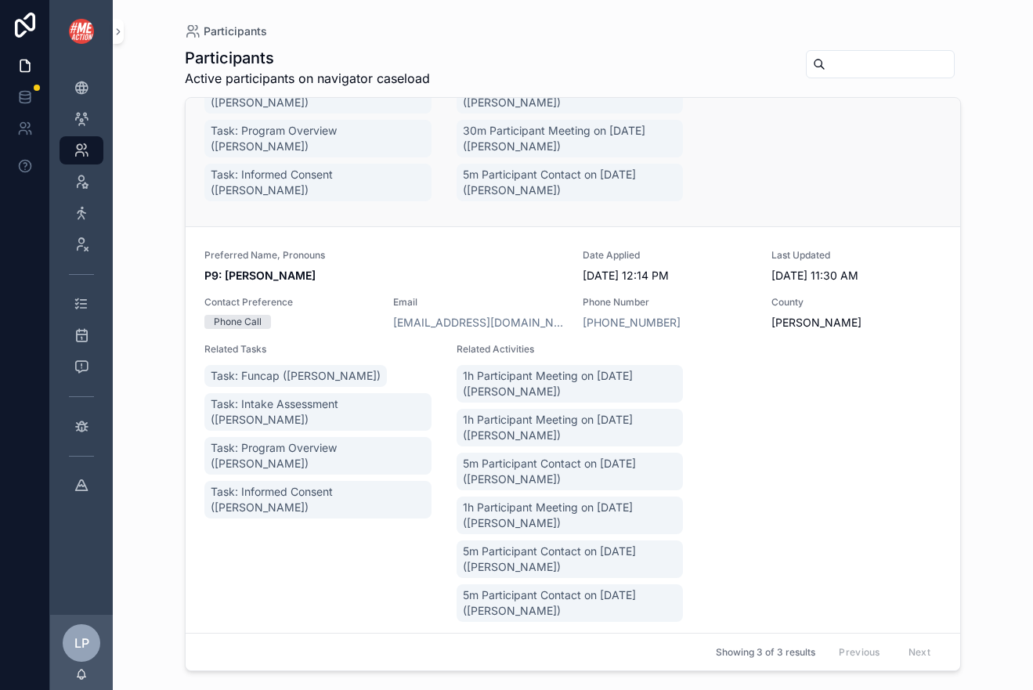
scroll to position [463, 0]
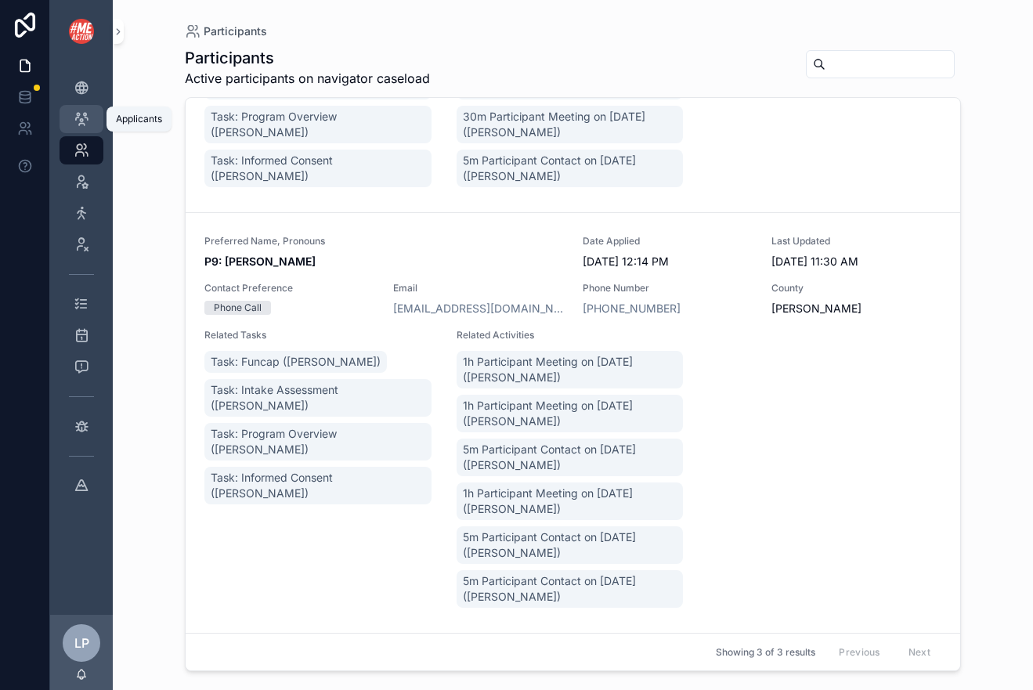
click at [89, 123] on div "Applicants 8" at bounding box center [81, 119] width 25 height 25
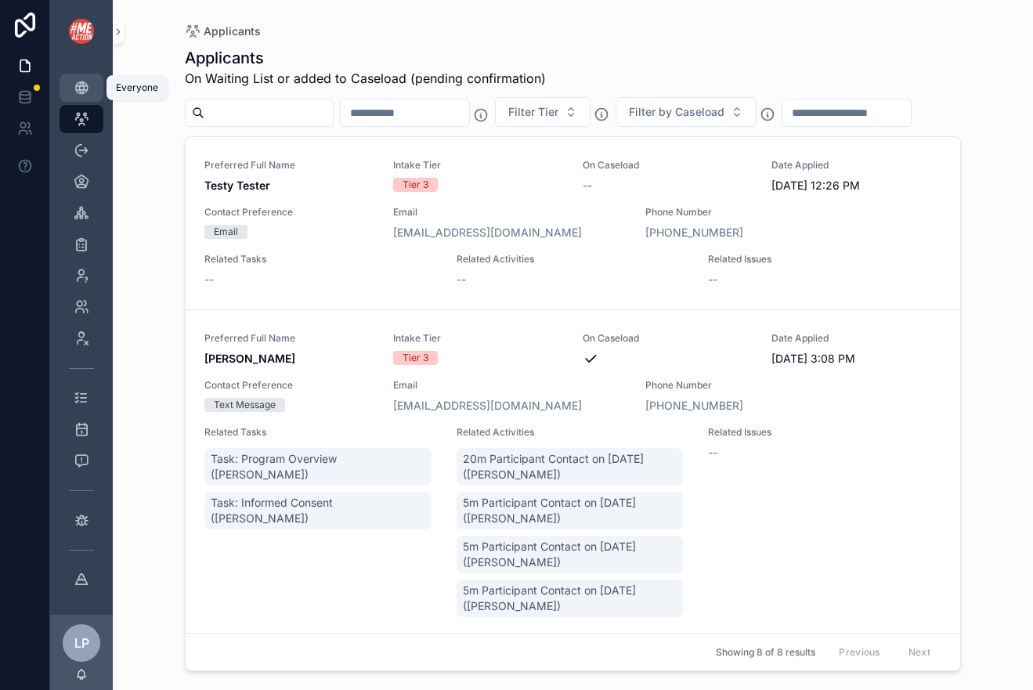
click at [81, 87] on icon "scrollable content" at bounding box center [82, 88] width 16 height 16
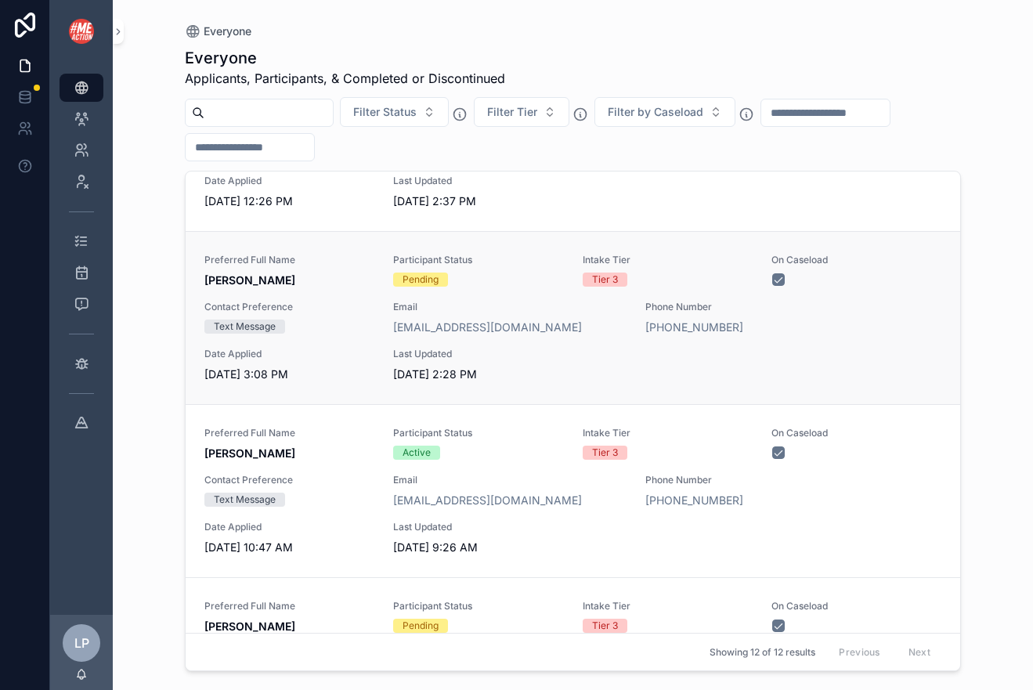
scroll to position [143, 0]
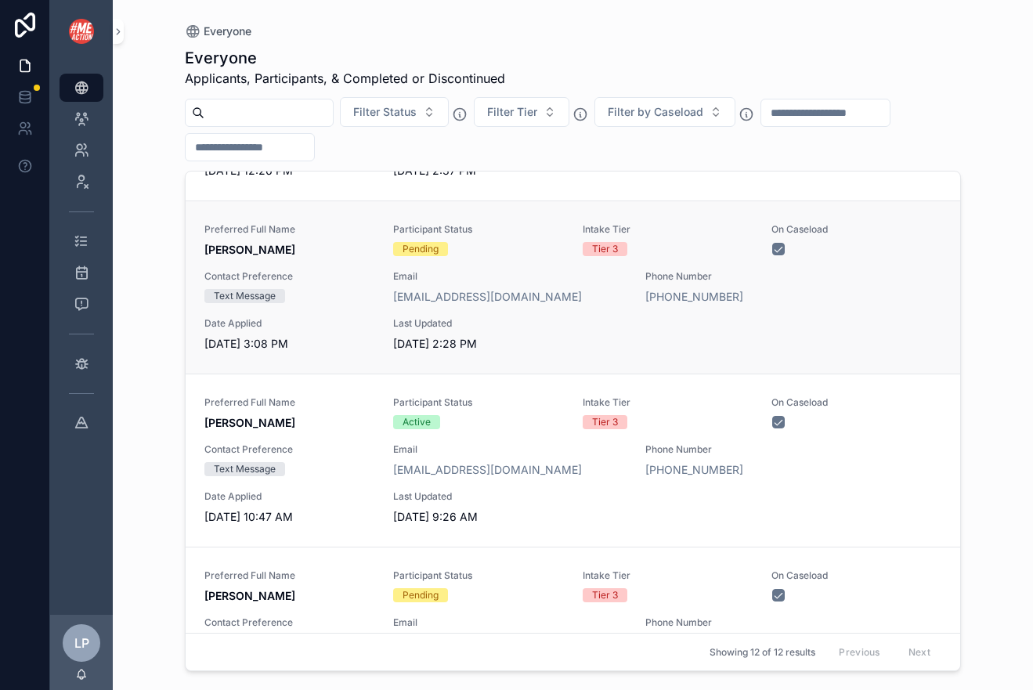
click at [360, 351] on span "7/24/2025 3:08 PM" at bounding box center [289, 344] width 170 height 16
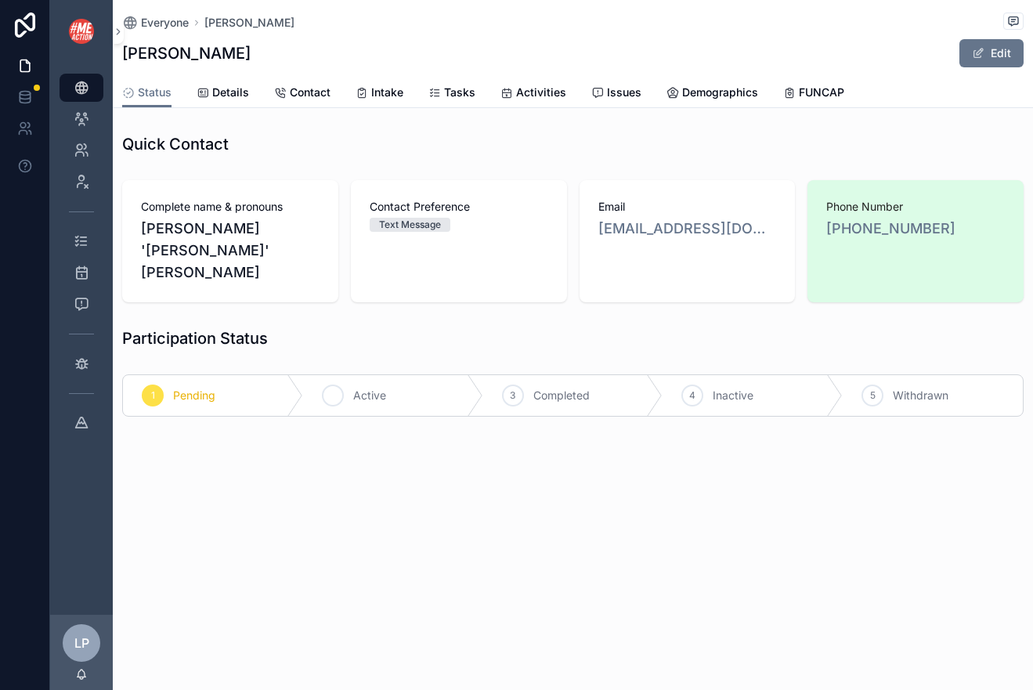
click at [396, 375] on div "2 Active" at bounding box center [393, 395] width 180 height 41
click at [367, 95] on icon "scrollable content" at bounding box center [362, 93] width 13 height 13
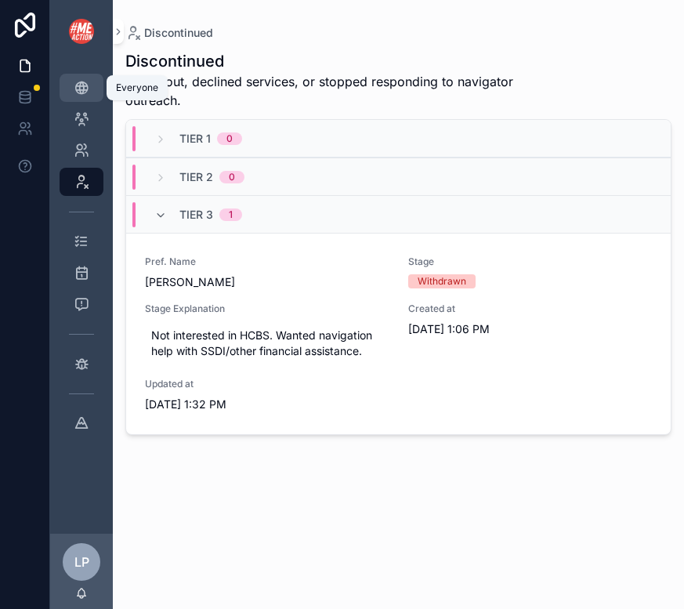
click at [82, 100] on link "Everyone 12" at bounding box center [82, 88] width 44 height 28
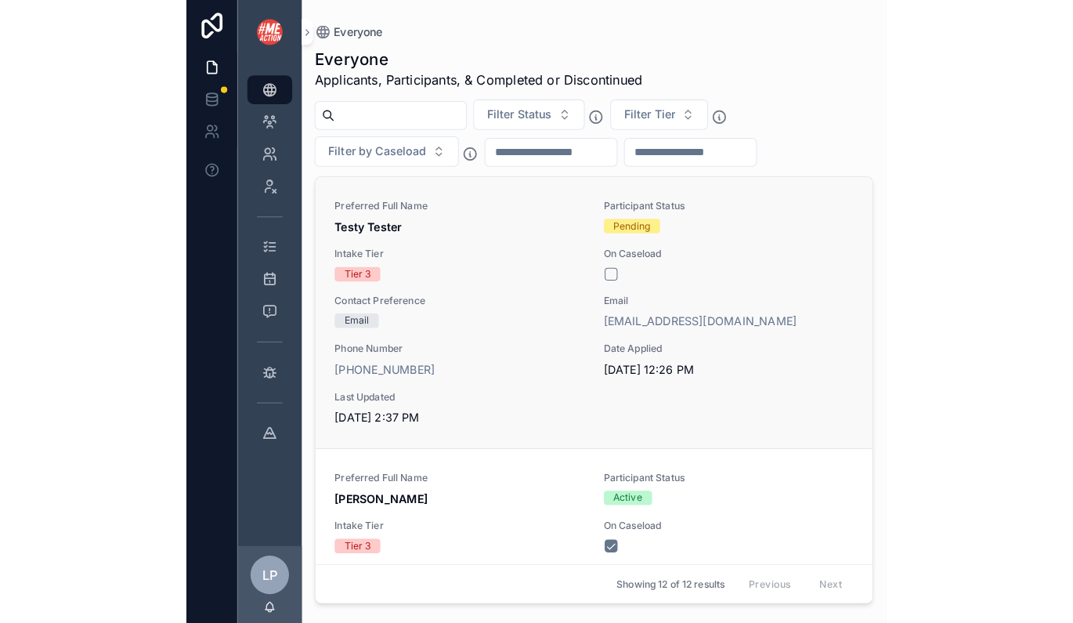
scroll to position [95, 0]
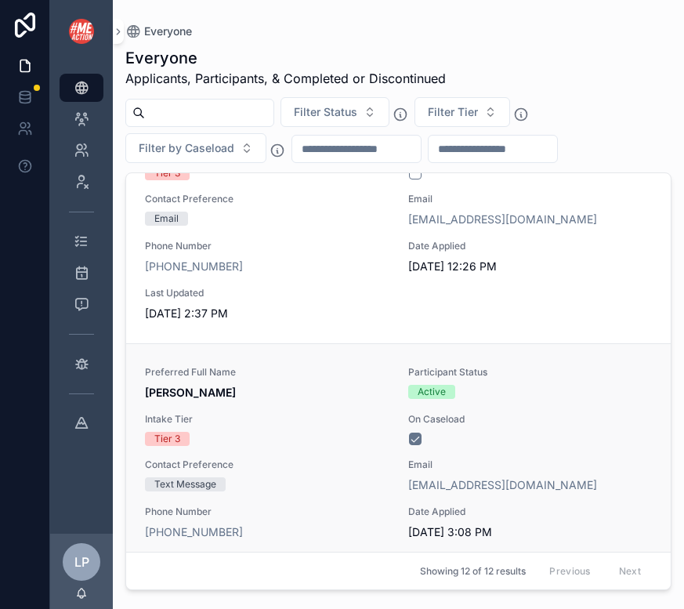
click at [317, 411] on div "Preferred Full Name Krisi Lillie Participant Status Active Intake Tier Tier 3 O…" at bounding box center [398, 476] width 507 height 221
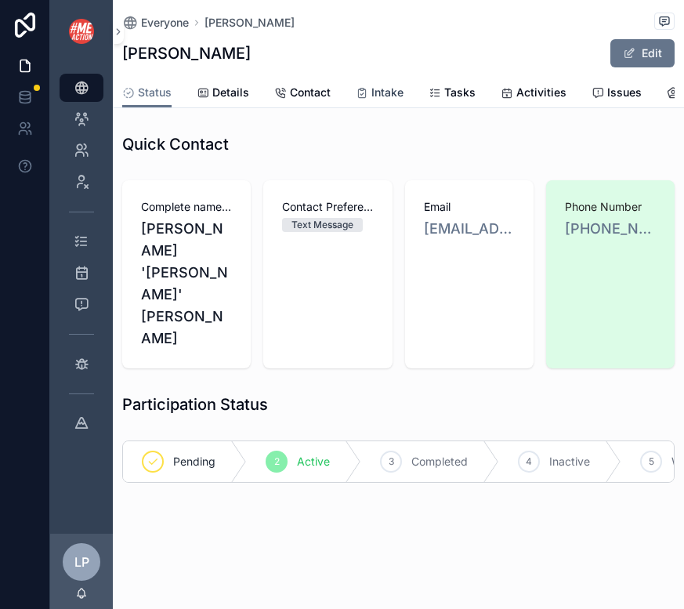
click at [378, 82] on link "Intake" at bounding box center [380, 93] width 48 height 31
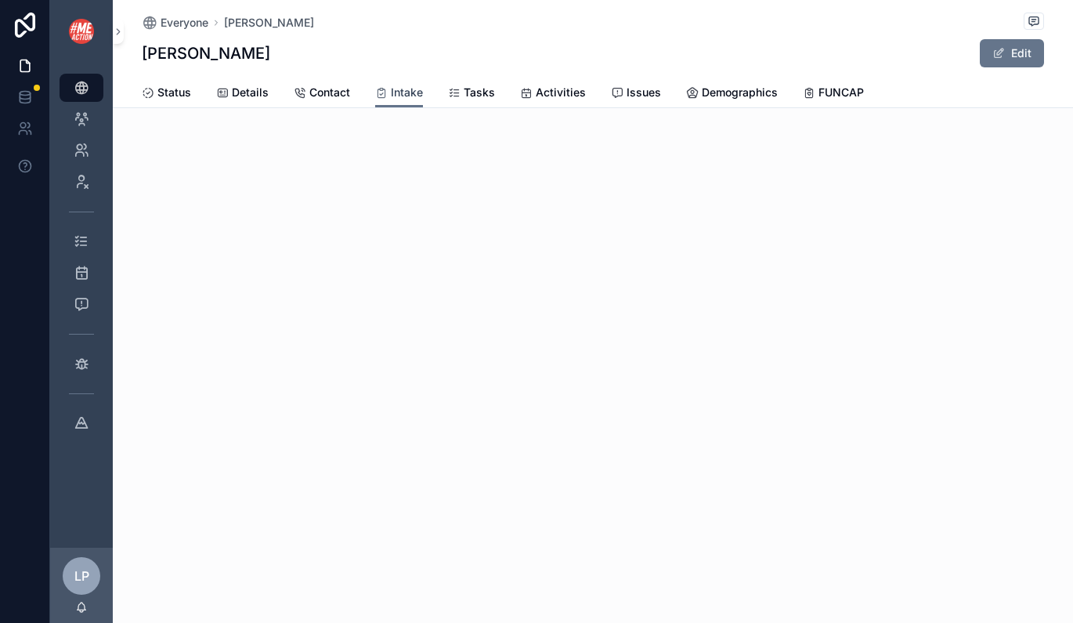
click at [376, 90] on icon "scrollable content" at bounding box center [381, 93] width 13 height 13
click at [474, 91] on span "Tasks" at bounding box center [479, 93] width 31 height 16
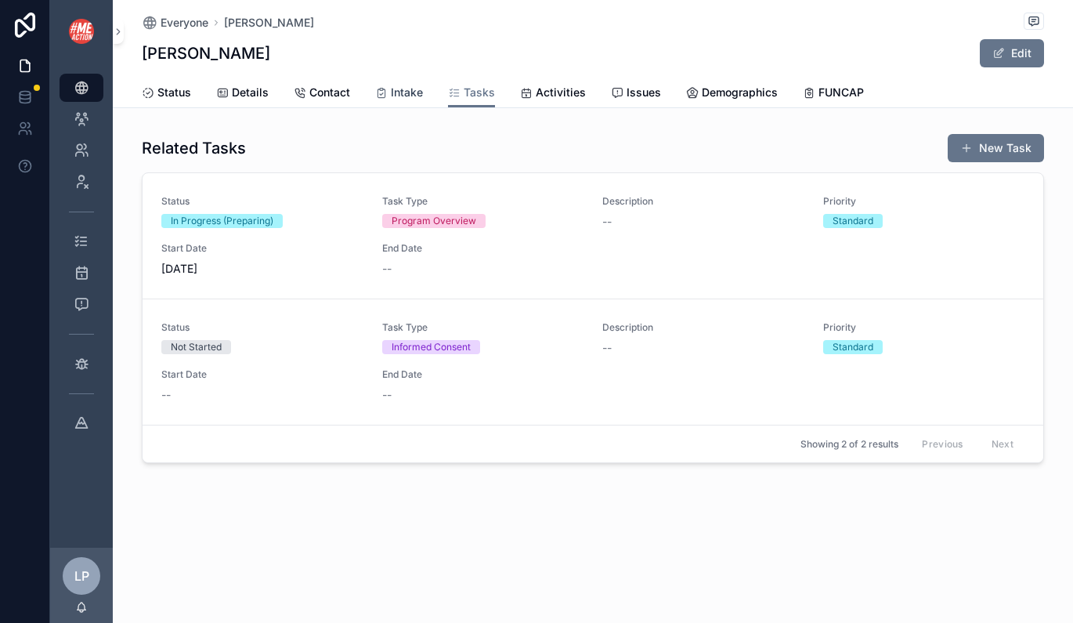
click at [386, 98] on icon "scrollable content" at bounding box center [381, 93] width 13 height 13
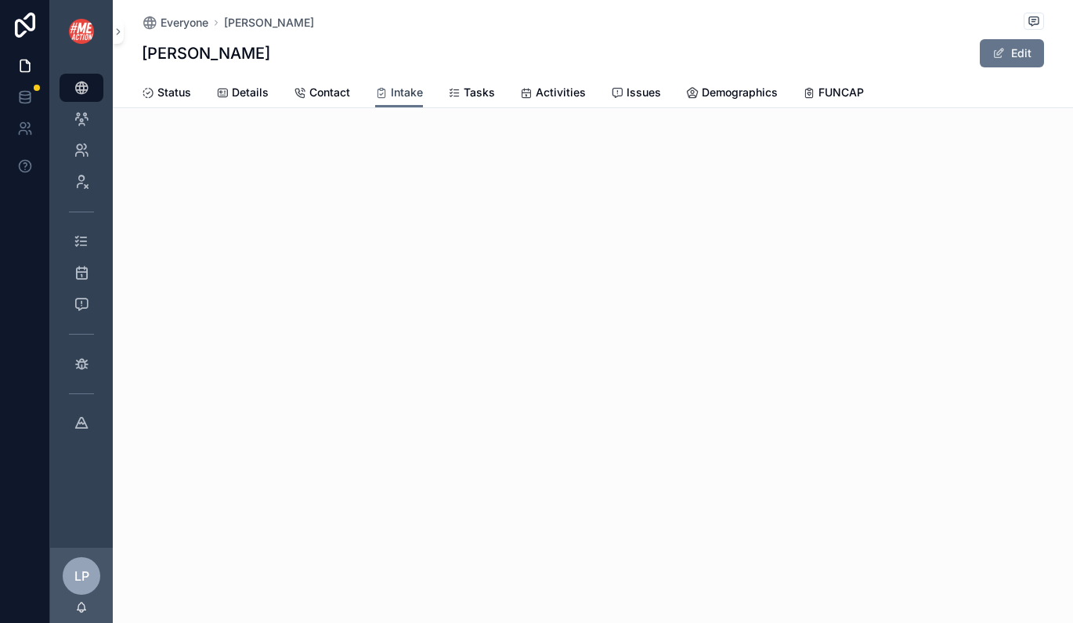
click at [386, 92] on icon "scrollable content" at bounding box center [381, 93] width 13 height 13
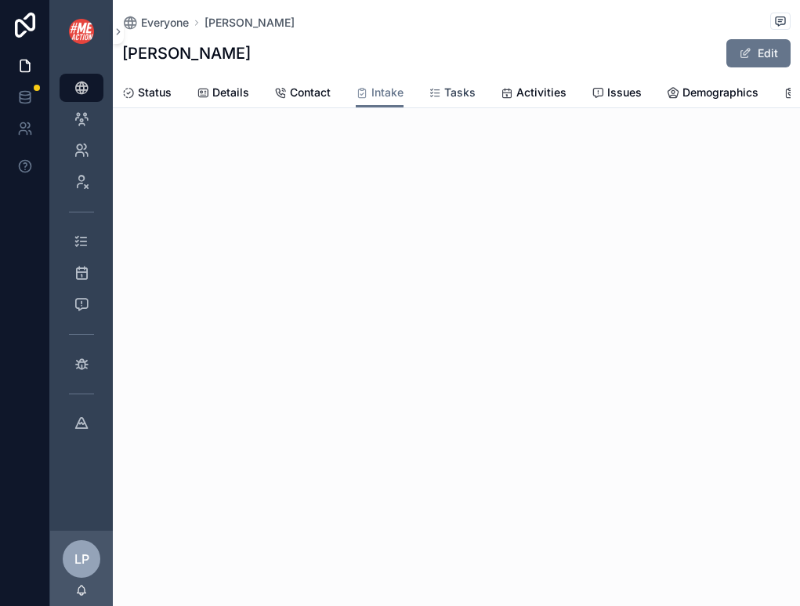
click at [465, 98] on span "Tasks" at bounding box center [459, 93] width 31 height 16
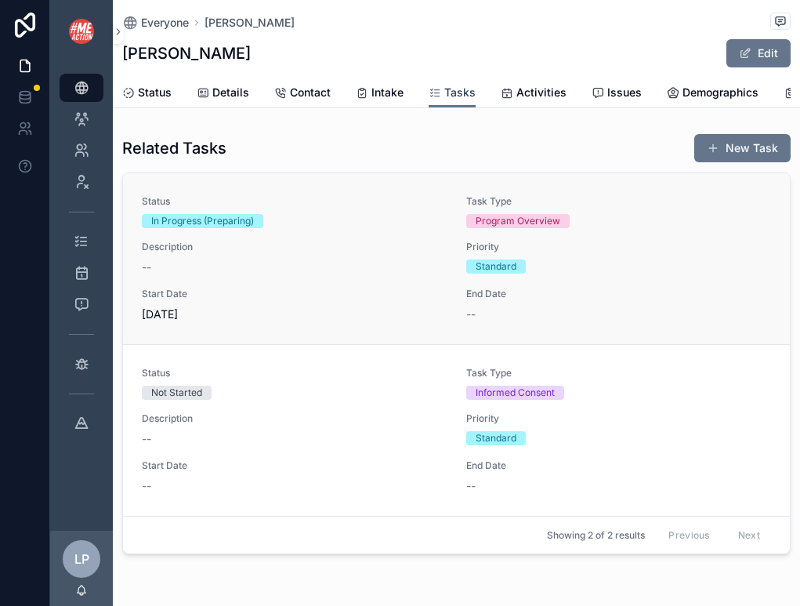
scroll to position [55, 0]
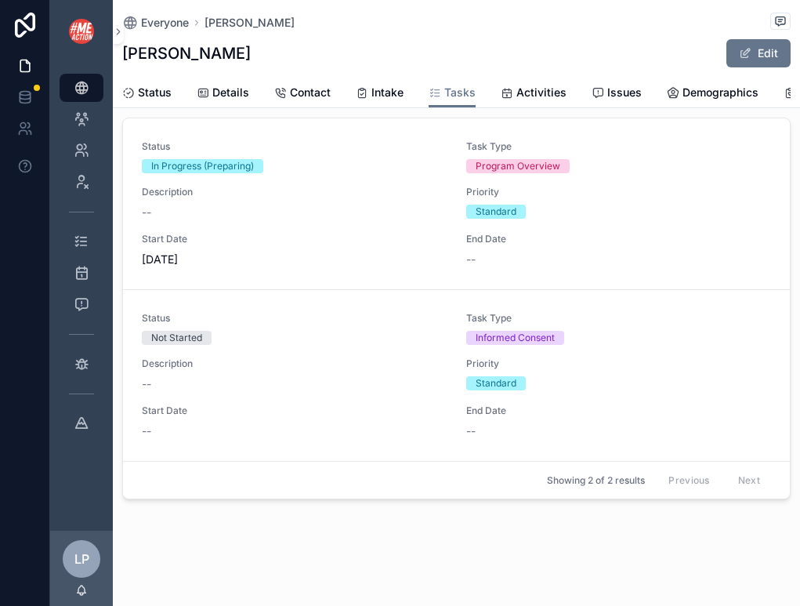
click at [195, 99] on div "Status Details Contact Intake Tasks Activities Issues Demographics FUNCAP" at bounding box center [456, 93] width 668 height 30
click at [218, 91] on span "Details" at bounding box center [230, 93] width 37 height 16
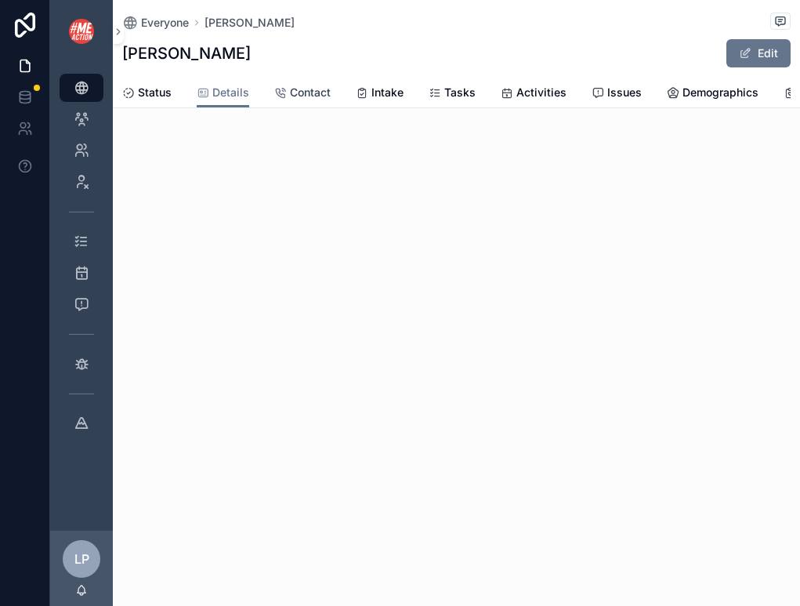
click at [313, 96] on span "Contact" at bounding box center [310, 93] width 41 height 16
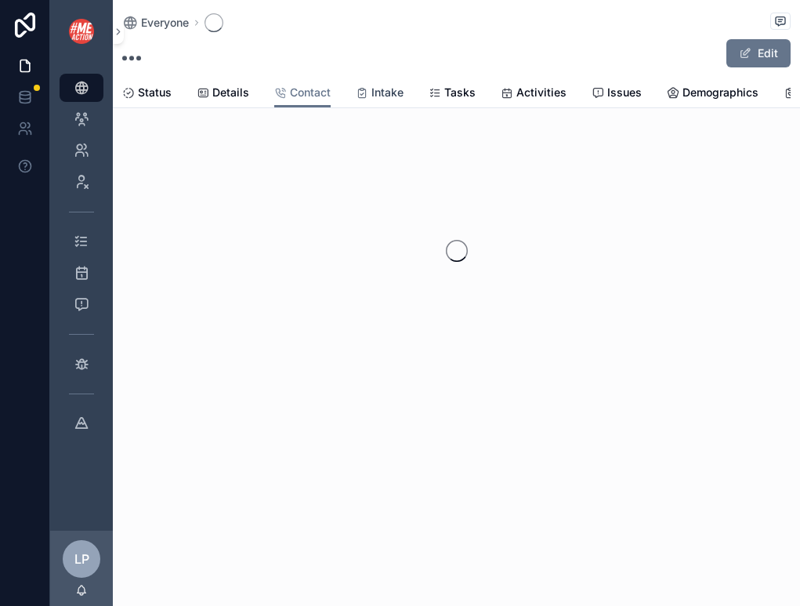
click at [371, 88] on span "Intake" at bounding box center [387, 93] width 32 height 16
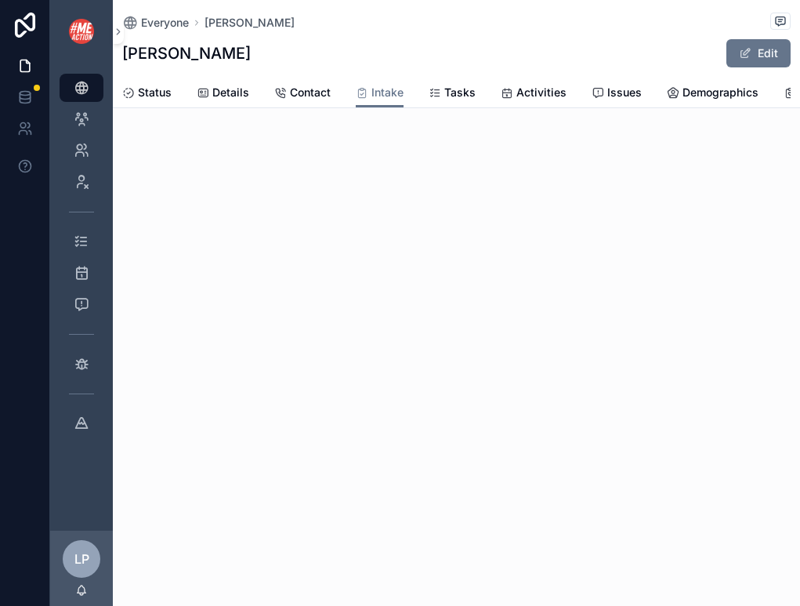
click at [761, 35] on div "Everyone [PERSON_NAME] [PERSON_NAME] Edit" at bounding box center [456, 39] width 668 height 78
click at [767, 47] on button "Edit" at bounding box center [758, 53] width 64 height 28
click at [793, 79] on div "Everyone [PERSON_NAME] [PERSON_NAME] Done Intake Status Details Contact Intake …" at bounding box center [456, 54] width 687 height 108
click at [784, 87] on icon "scrollable content" at bounding box center [789, 93] width 13 height 13
click at [342, 88] on div "Status Details Contact Intake Tasks Activities Issues Demographics FUNCAP" at bounding box center [456, 93] width 668 height 30
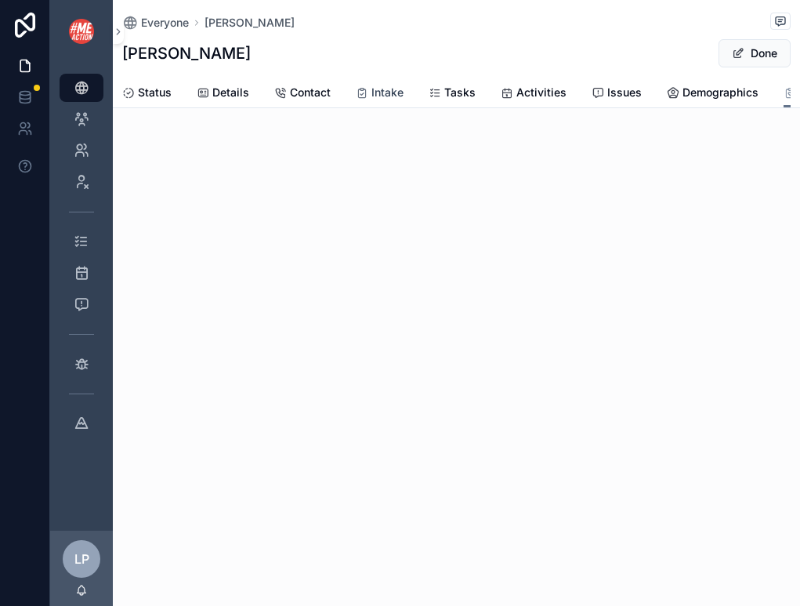
click at [380, 94] on span "Intake" at bounding box center [387, 93] width 32 height 16
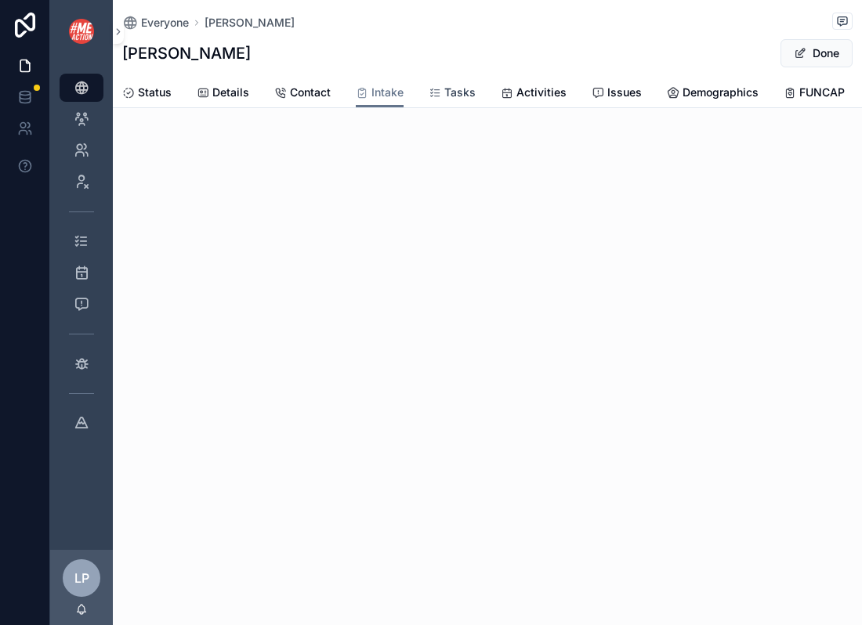
click at [457, 88] on span "Tasks" at bounding box center [459, 93] width 31 height 16
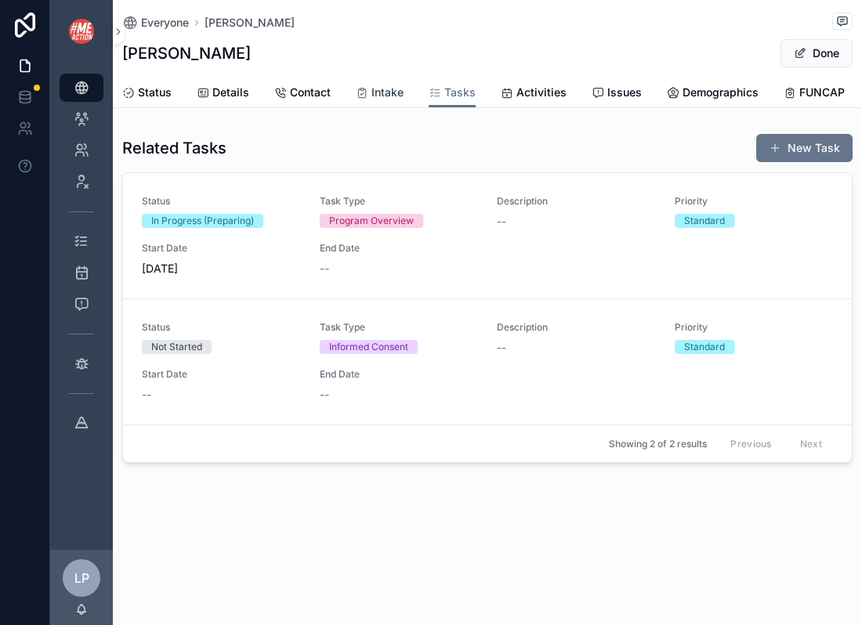
click at [371, 96] on span "Intake" at bounding box center [387, 93] width 32 height 16
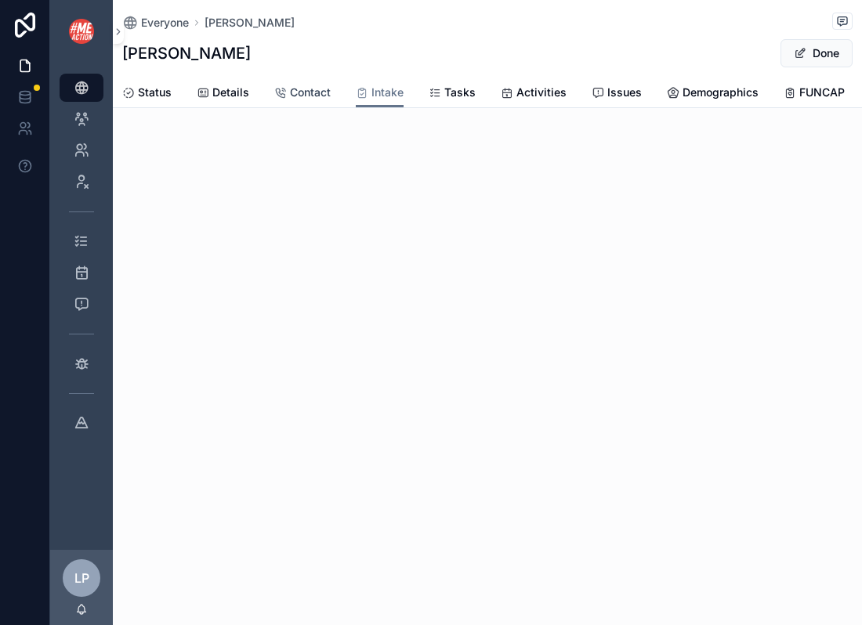
click at [305, 98] on span "Contact" at bounding box center [310, 93] width 41 height 16
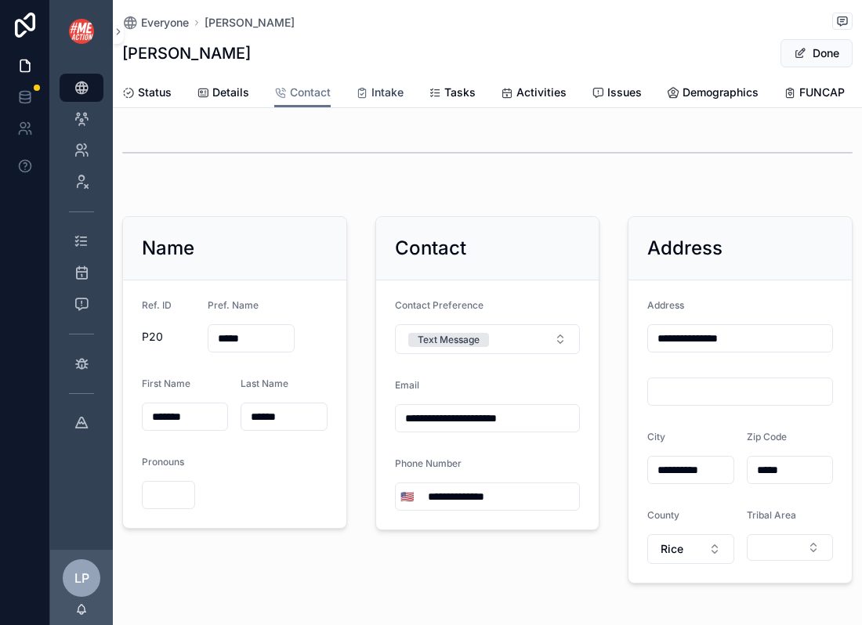
click at [361, 87] on icon "scrollable content" at bounding box center [362, 93] width 13 height 13
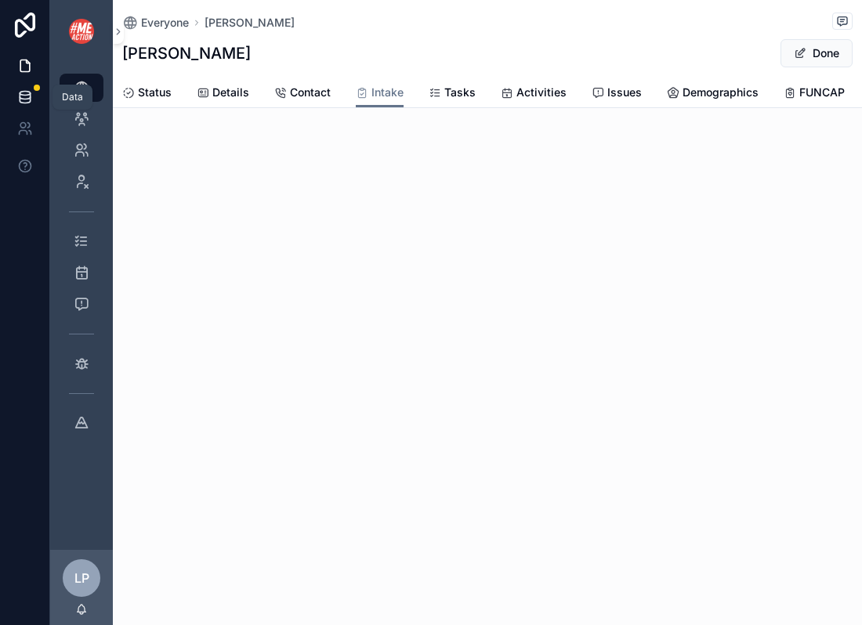
click at [8, 94] on link at bounding box center [24, 96] width 49 height 31
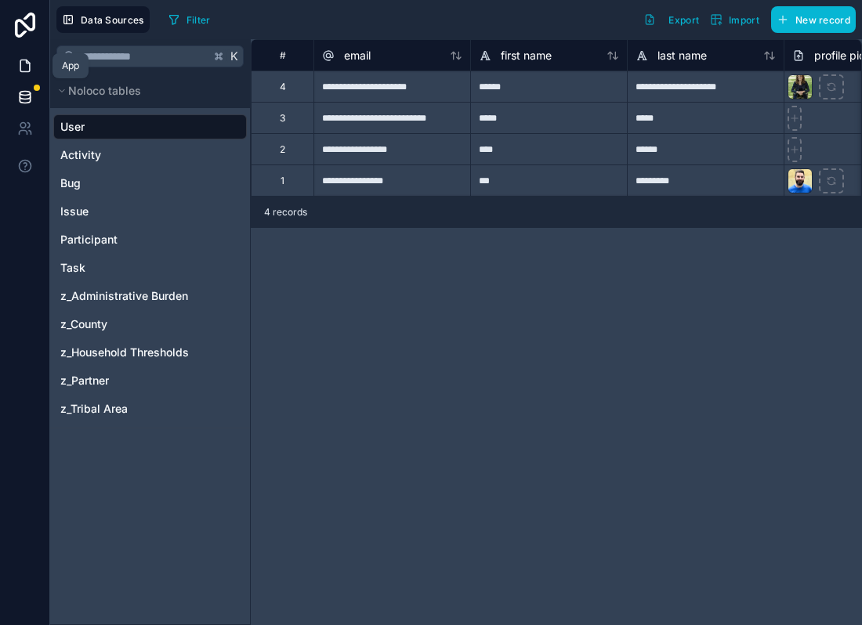
click at [31, 69] on icon at bounding box center [25, 66] width 16 height 16
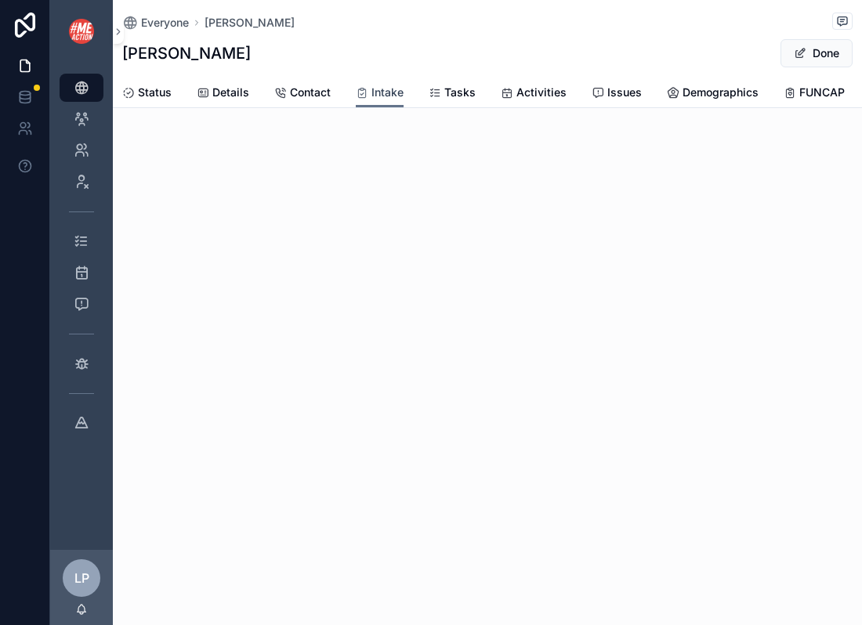
click at [371, 85] on span "Intake" at bounding box center [387, 93] width 32 height 16
click at [316, 97] on span "Contact" at bounding box center [310, 93] width 41 height 16
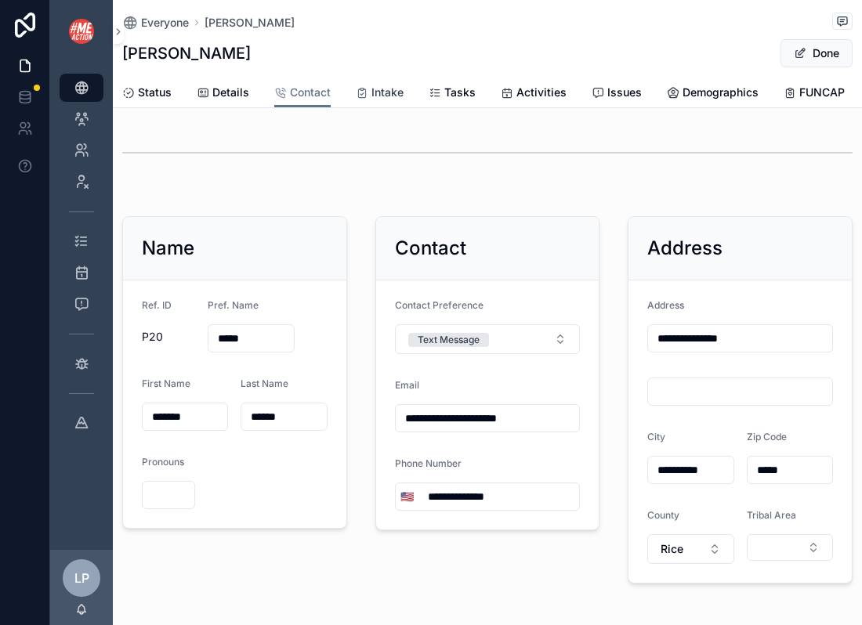
click at [373, 89] on span "Intake" at bounding box center [387, 93] width 32 height 16
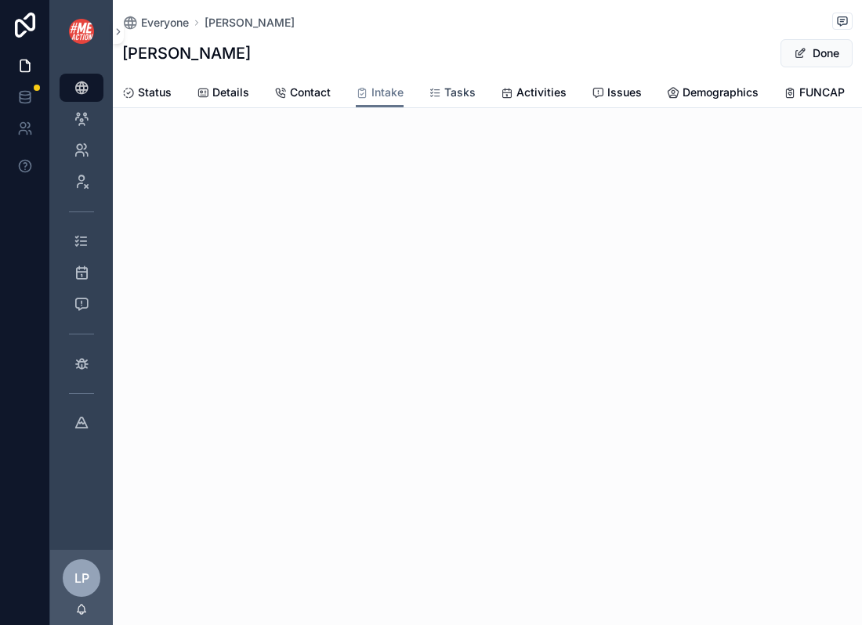
click at [459, 94] on span "Tasks" at bounding box center [459, 93] width 31 height 16
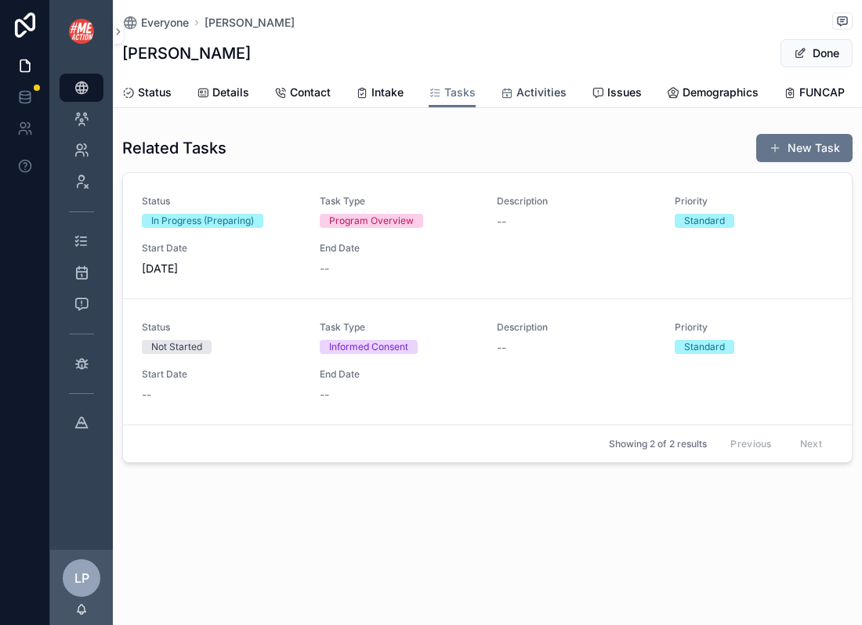
click at [540, 97] on span "Activities" at bounding box center [541, 93] width 50 height 16
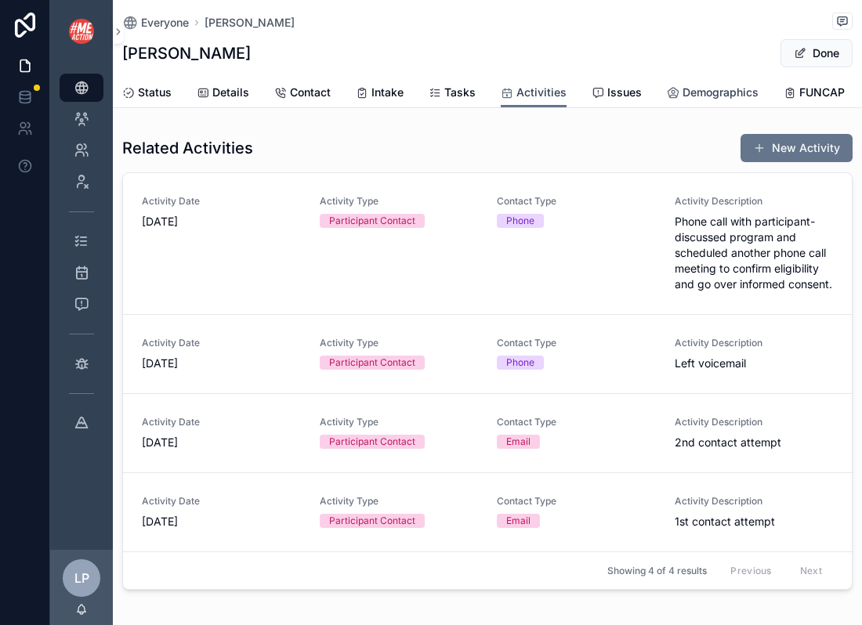
scroll to position [1, 0]
click at [710, 89] on span "Demographics" at bounding box center [720, 93] width 76 height 16
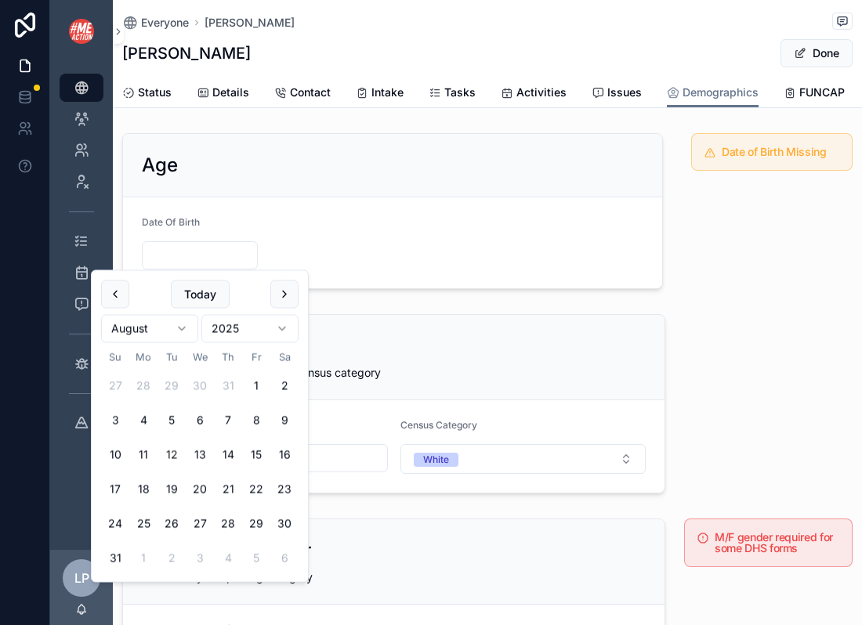
click at [205, 262] on input "scrollable content" at bounding box center [200, 255] width 114 height 22
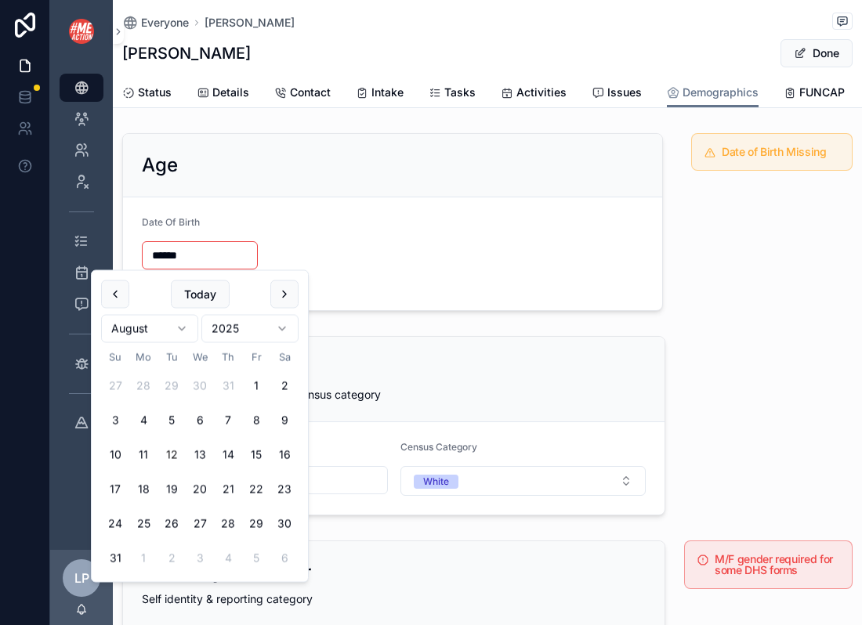
click at [370, 208] on form "Date Of Birth ****** Invalid date" at bounding box center [392, 253] width 539 height 113
click at [174, 256] on input "******" at bounding box center [200, 255] width 114 height 22
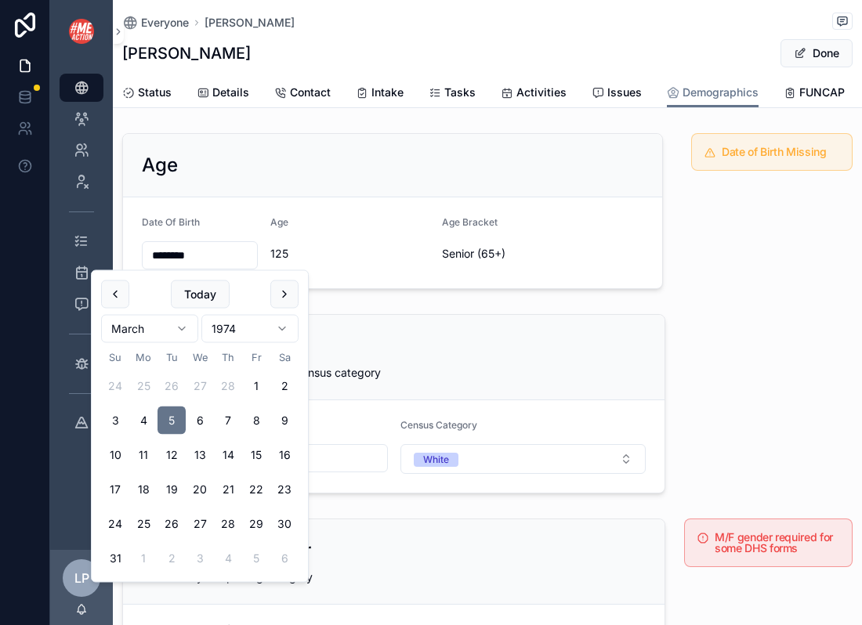
type input "********"
click at [339, 211] on form "Date Of Birth ******** Age [DEMOGRAPHIC_DATA] Age Bracket Senior (65+)" at bounding box center [392, 242] width 539 height 91
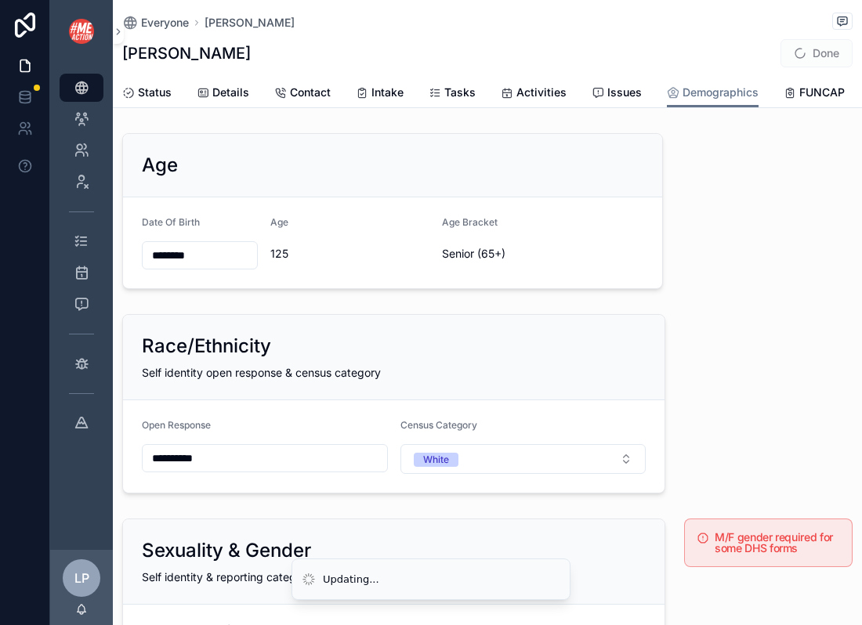
click at [221, 252] on input "********" at bounding box center [200, 255] width 114 height 22
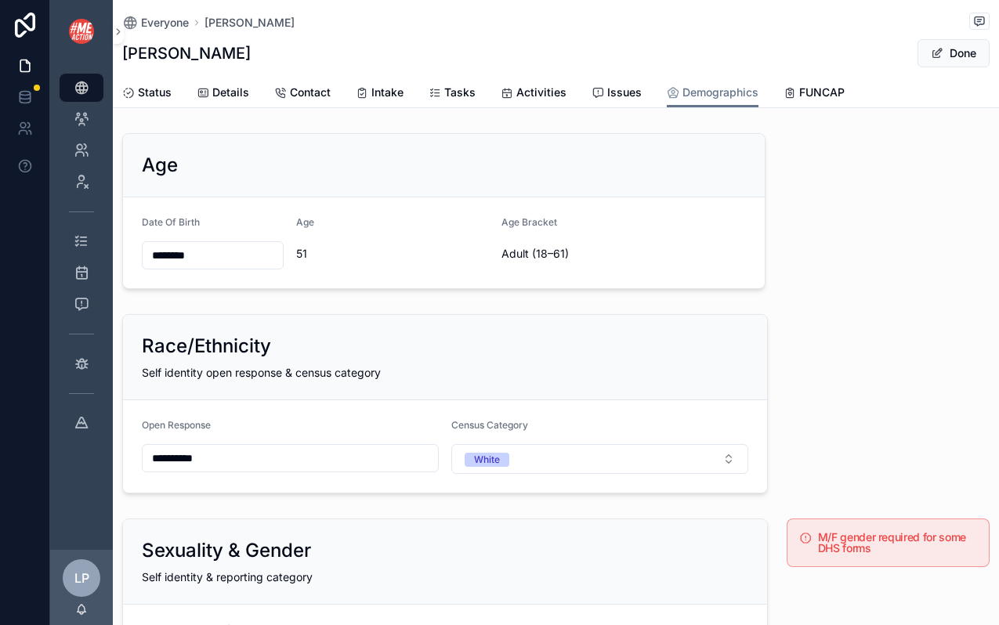
click at [425, 179] on div "Age" at bounding box center [444, 165] width 642 height 63
click at [613, 96] on span "Issues" at bounding box center [624, 93] width 34 height 16
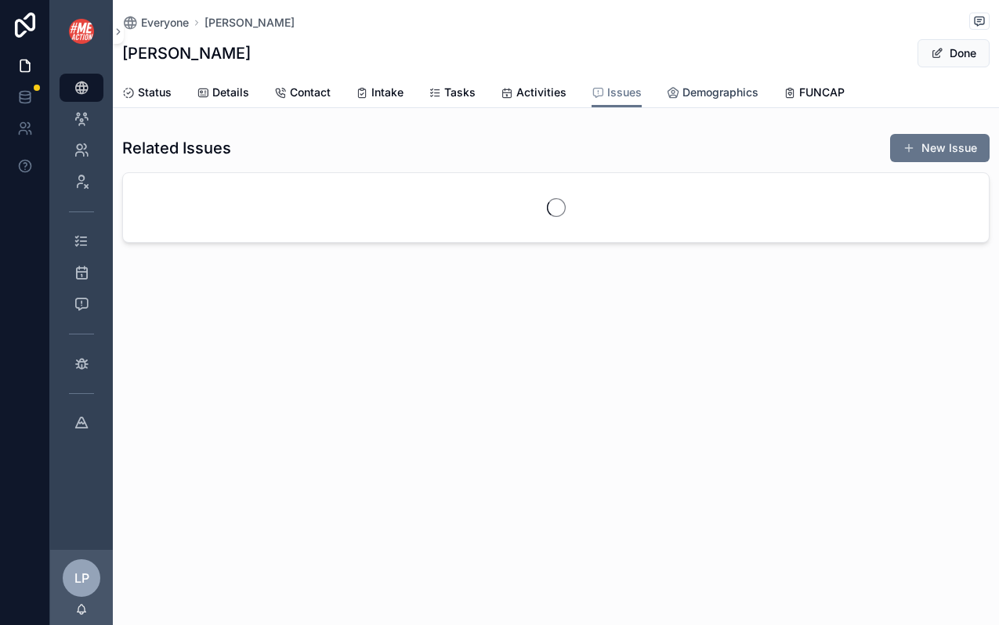
click at [682, 98] on span "Demographics" at bounding box center [720, 93] width 76 height 16
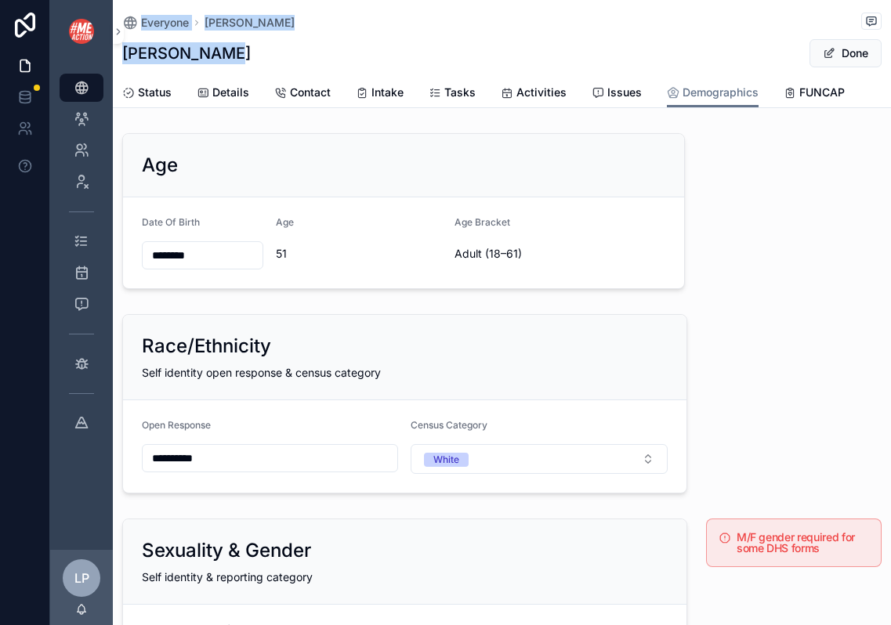
drag, startPoint x: 192, startPoint y: 44, endPoint x: 89, endPoint y: 44, distance: 103.4
click at [89, 44] on div "**********" at bounding box center [470, 312] width 841 height 625
